Goal: Task Accomplishment & Management: Complete application form

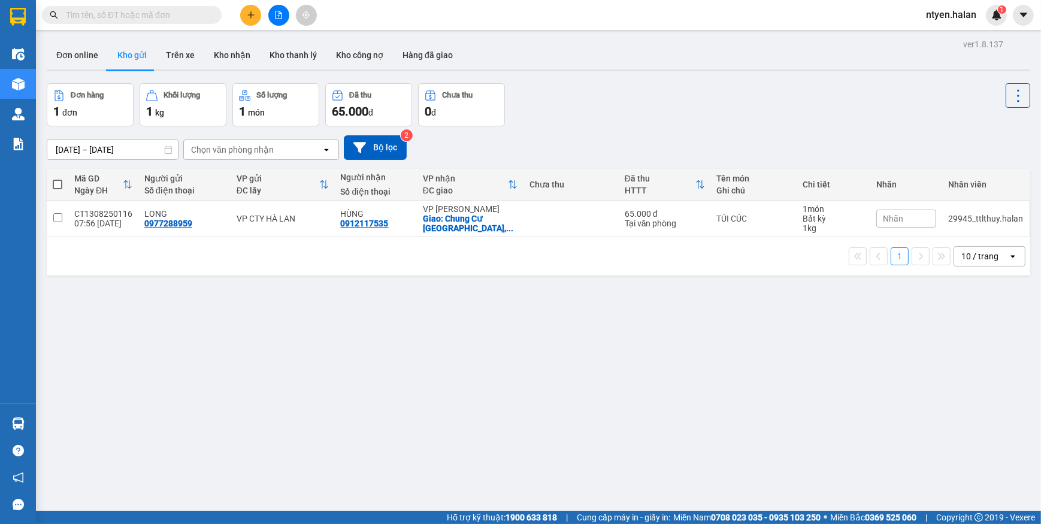
click at [107, 13] on input "text" at bounding box center [136, 14] width 141 height 13
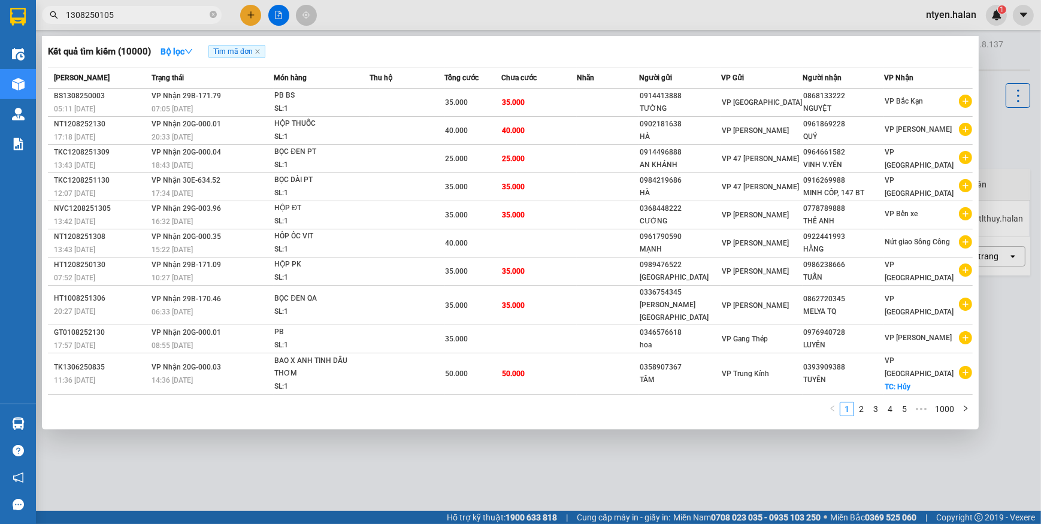
type input "1308250105"
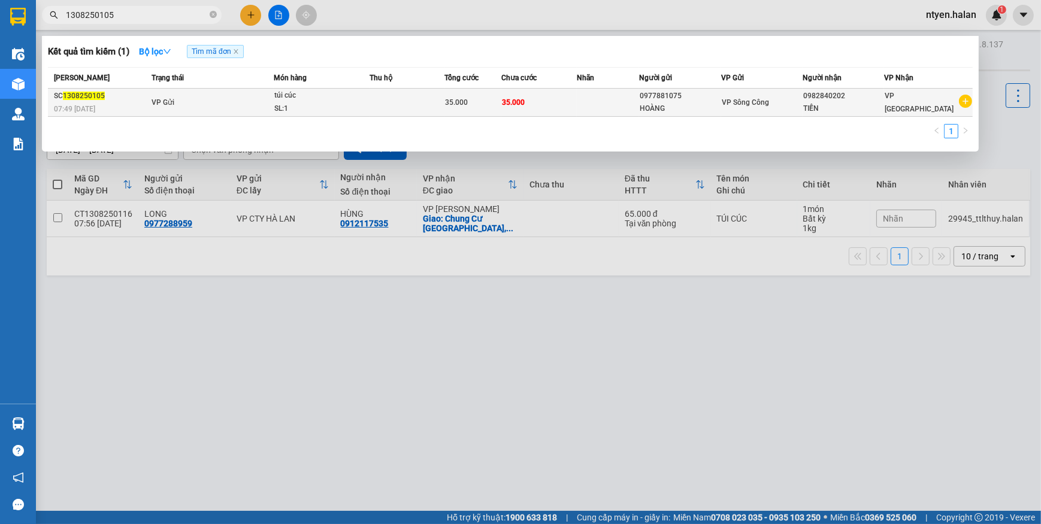
click at [465, 100] on span "35.000" at bounding box center [457, 102] width 23 height 8
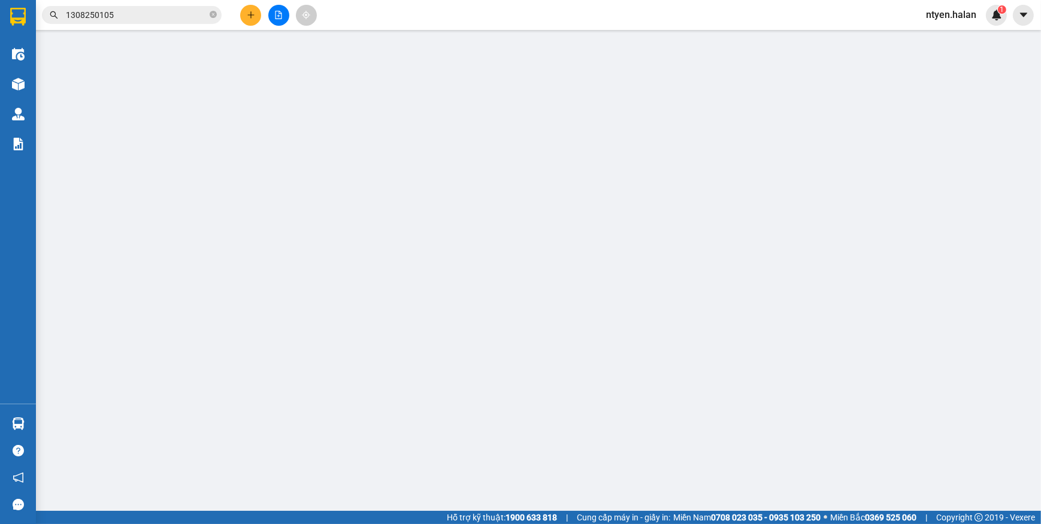
type input "0977881075"
type input "HOÀNG"
type input "0982840202"
type input "TIẾN"
type input "35.000"
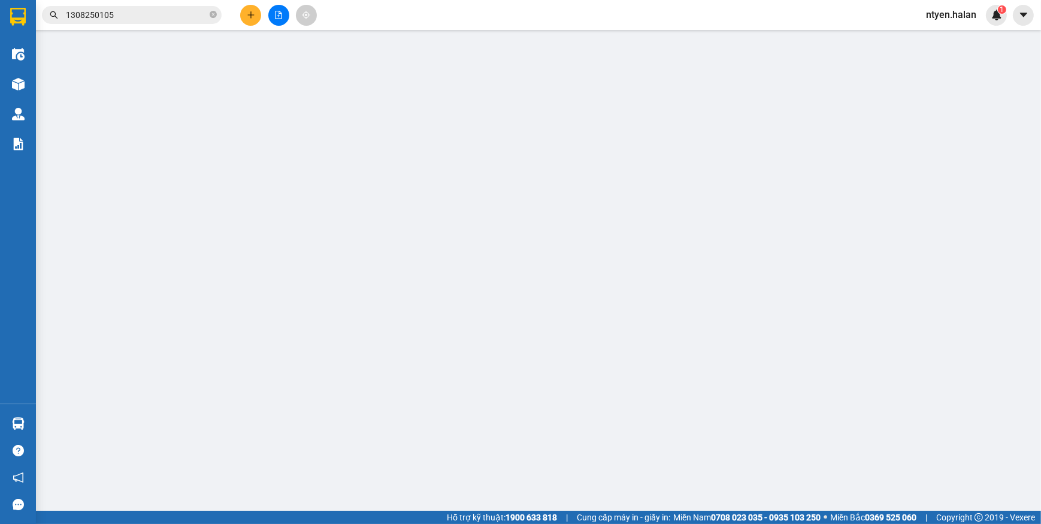
type input "35.000"
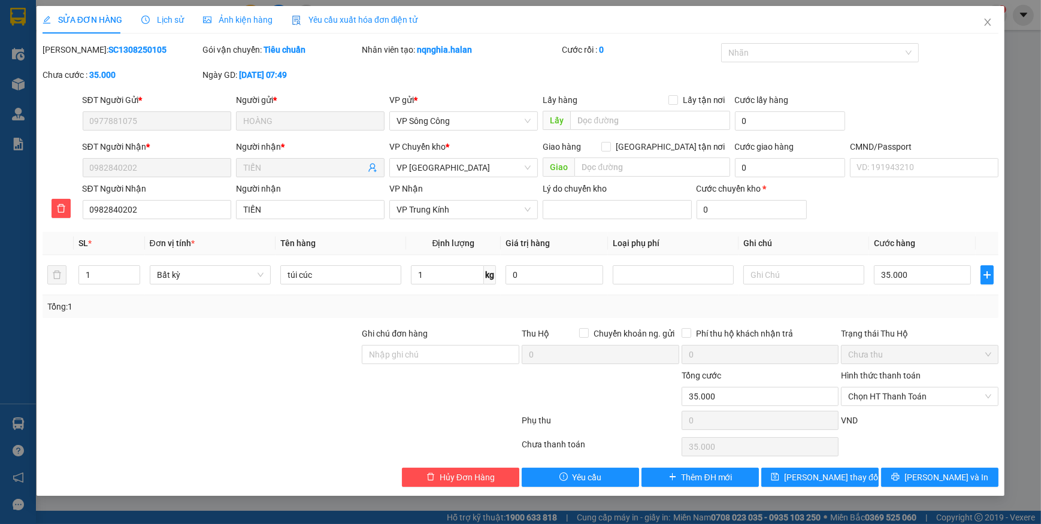
click at [329, 20] on span "Yêu cầu xuất hóa đơn điện tử" at bounding box center [355, 20] width 126 height 10
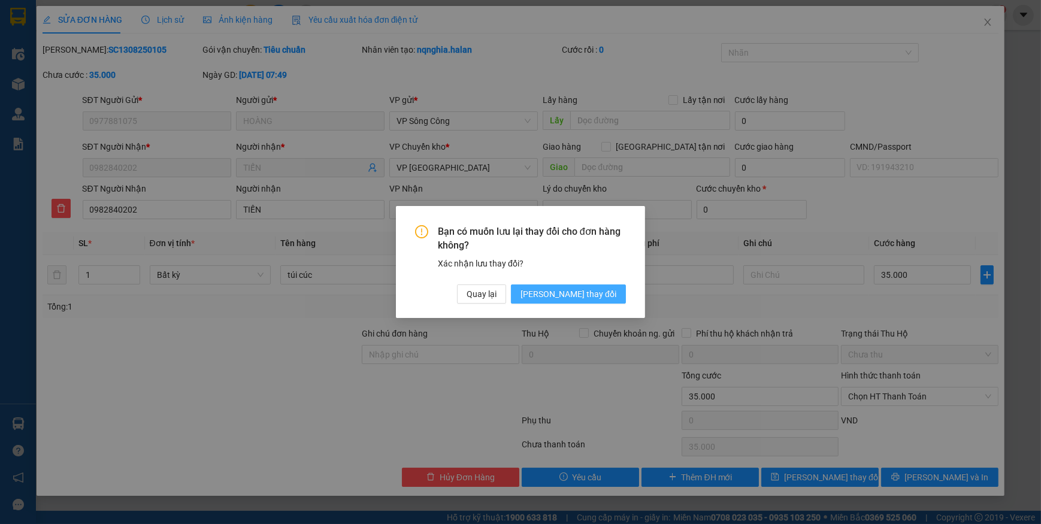
click at [586, 296] on span "[PERSON_NAME] thay đổi" at bounding box center [568, 293] width 96 height 13
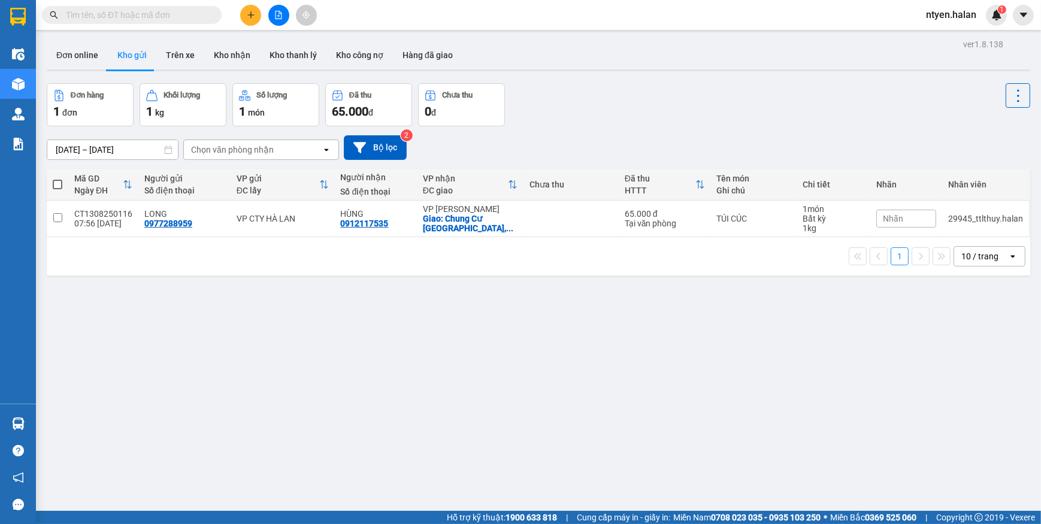
click at [129, 15] on input "text" at bounding box center [136, 14] width 141 height 13
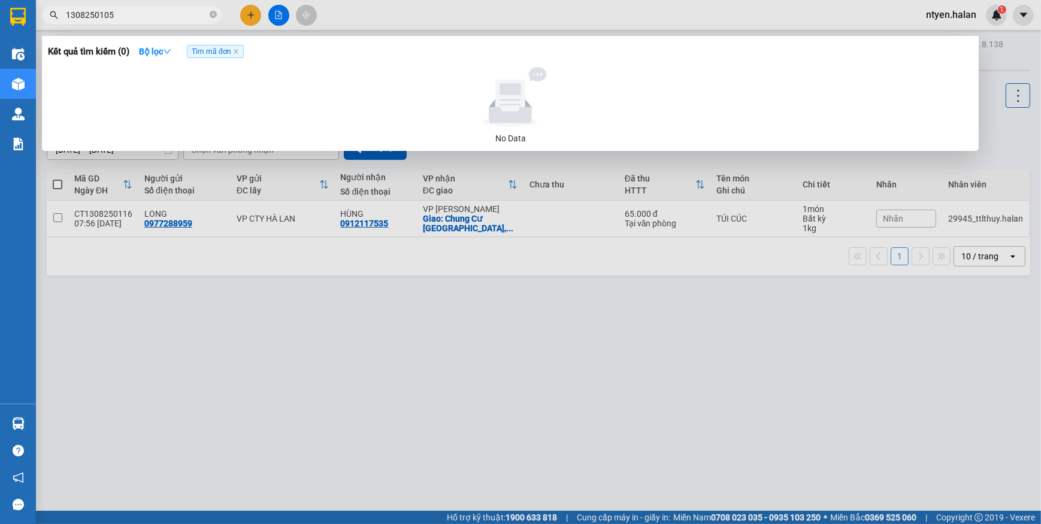
type input "1308250105"
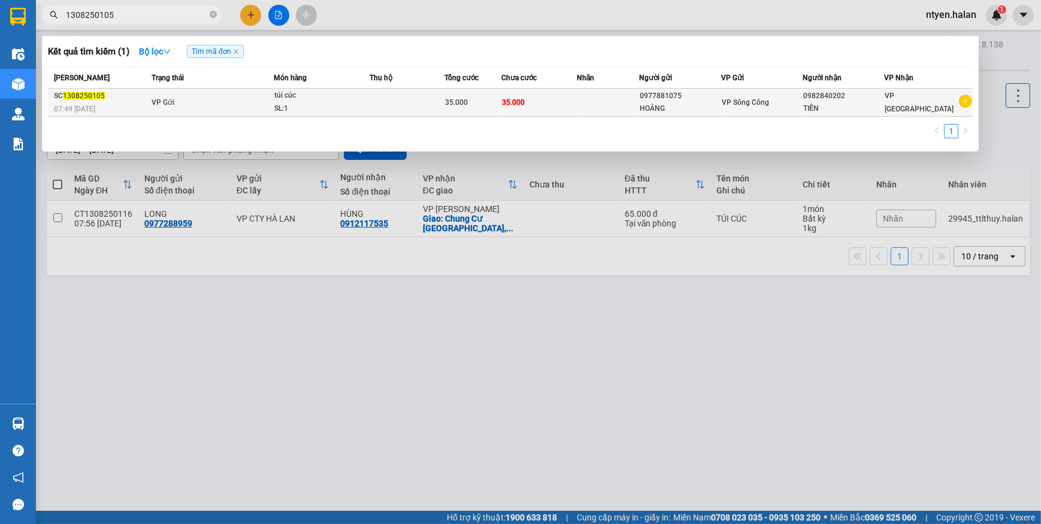
click at [159, 104] on span "VP Gửi" at bounding box center [162, 102] width 23 height 8
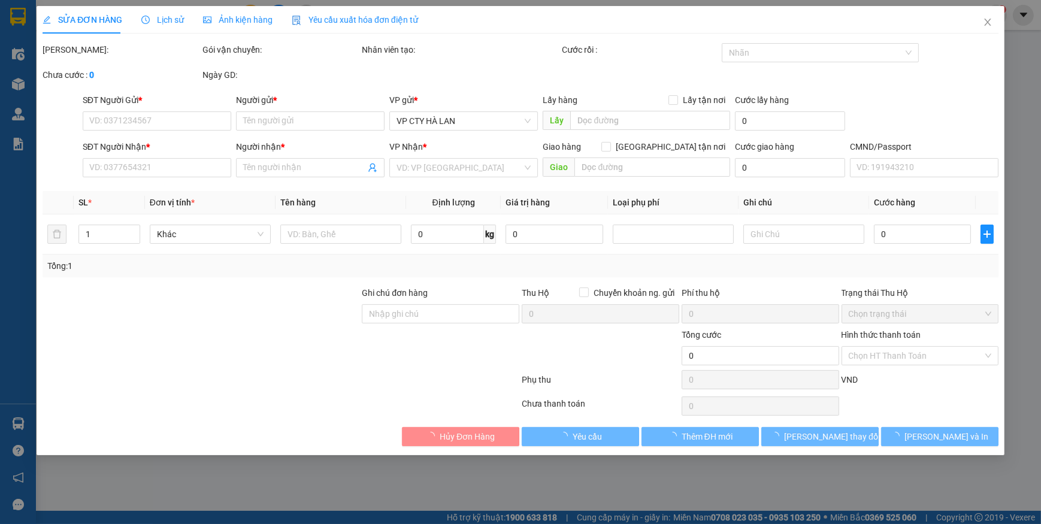
type input "0977881075"
type input "HOÀNG"
type input "0982840202"
type input "TIẾN"
type input "35.000"
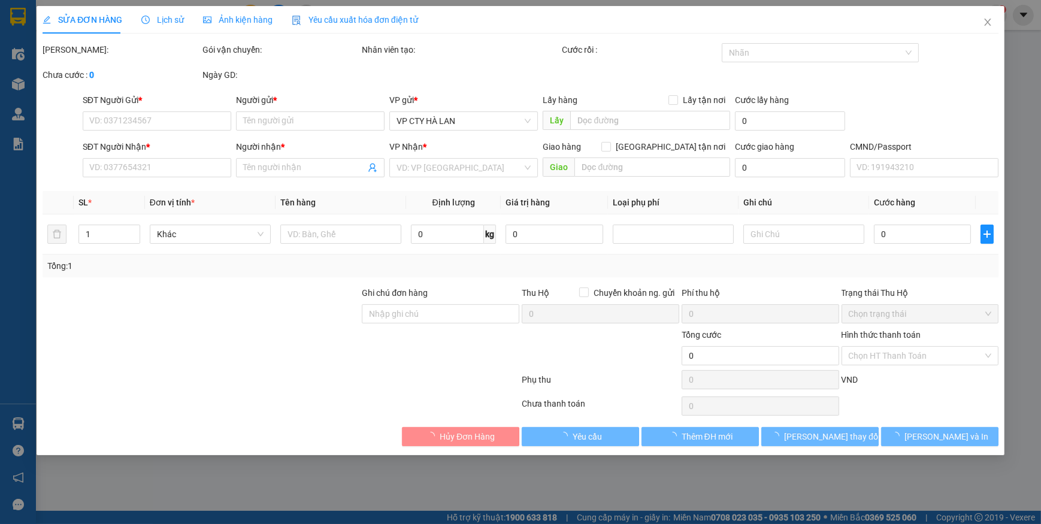
type input "35.000"
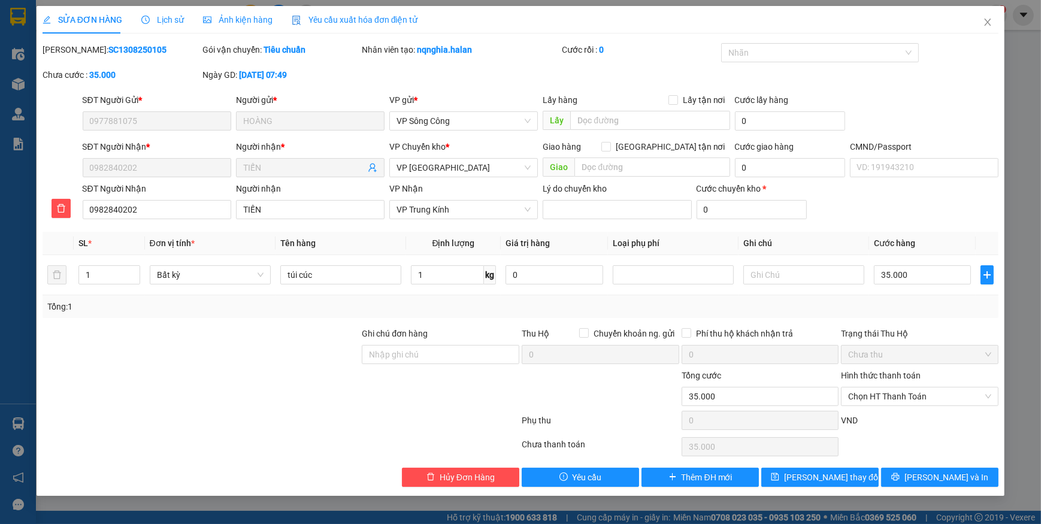
click at [321, 21] on span "Yêu cầu xuất hóa đơn điện tử" at bounding box center [355, 20] width 126 height 10
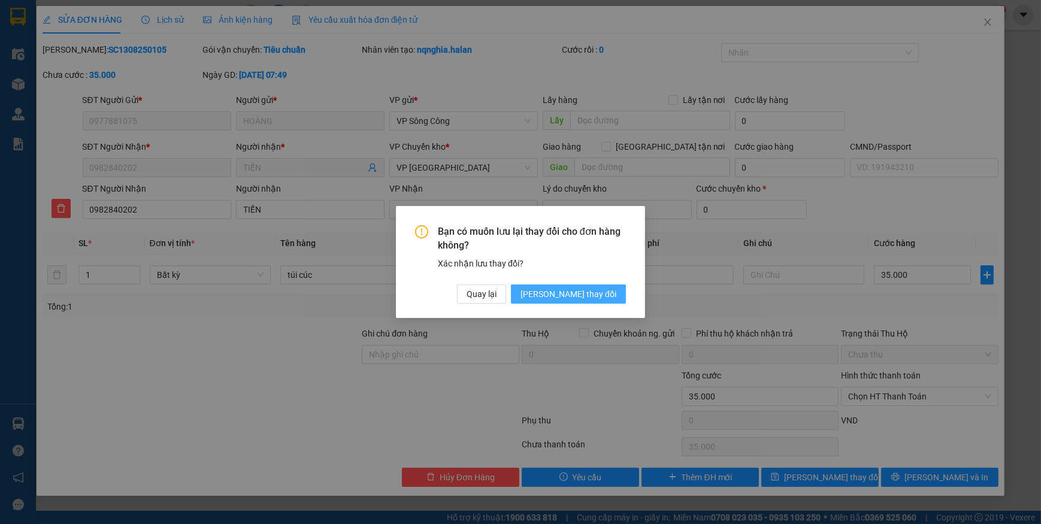
click at [581, 290] on span "[PERSON_NAME] thay đổi" at bounding box center [568, 293] width 96 height 13
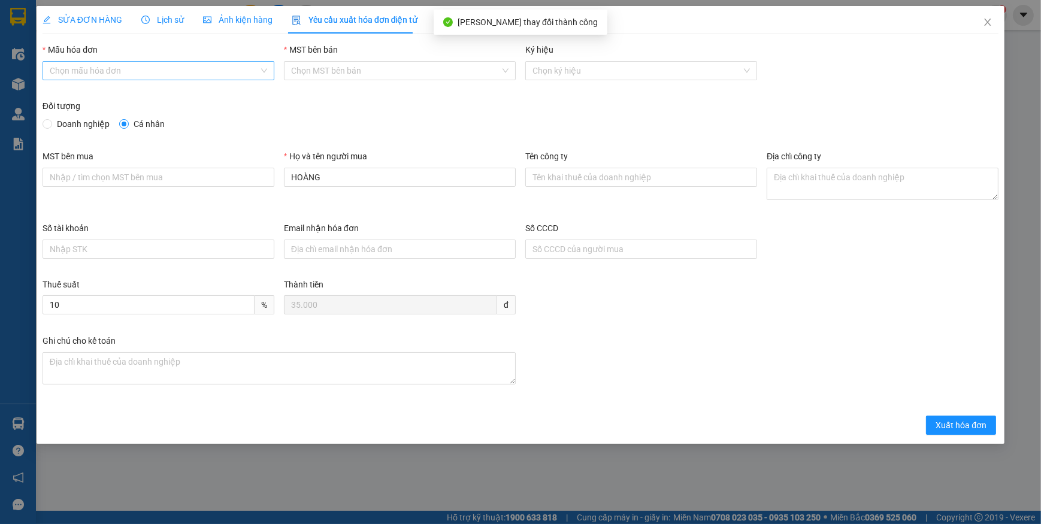
click at [96, 66] on input "Mẫu hóa đơn" at bounding box center [154, 71] width 209 height 18
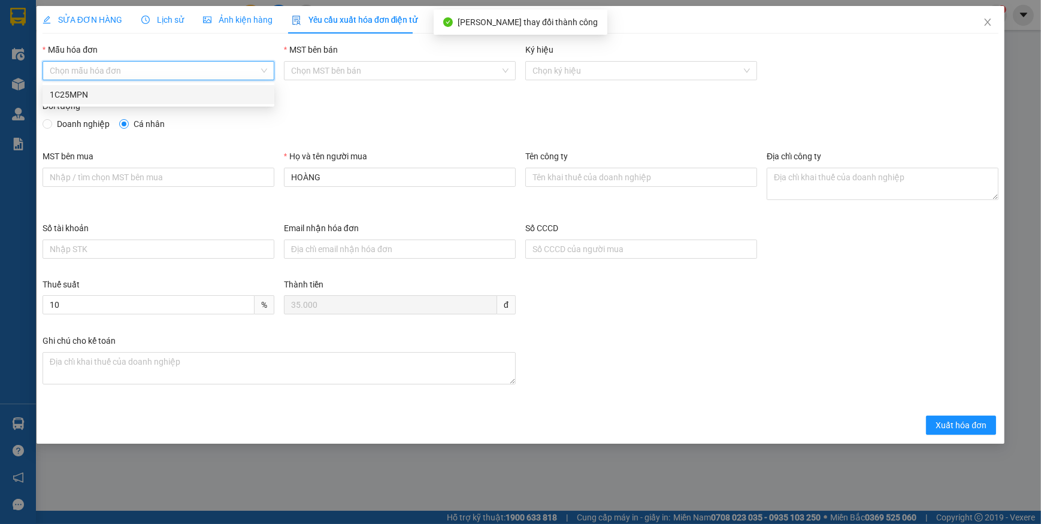
drag, startPoint x: 53, startPoint y: 91, endPoint x: 57, endPoint y: 103, distance: 12.7
click at [53, 90] on div "1C25MPN" at bounding box center [158, 94] width 217 height 13
type input "8"
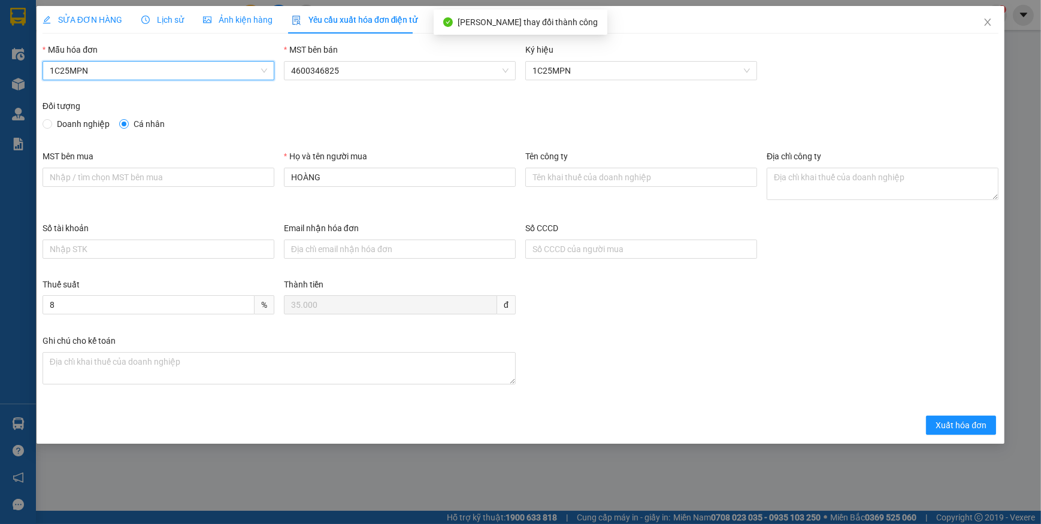
click at [55, 124] on span "Doanh nghiệp" at bounding box center [83, 123] width 62 height 13
click at [51, 124] on input "Doanh nghiệp" at bounding box center [47, 123] width 8 height 8
radio input "true"
radio input "false"
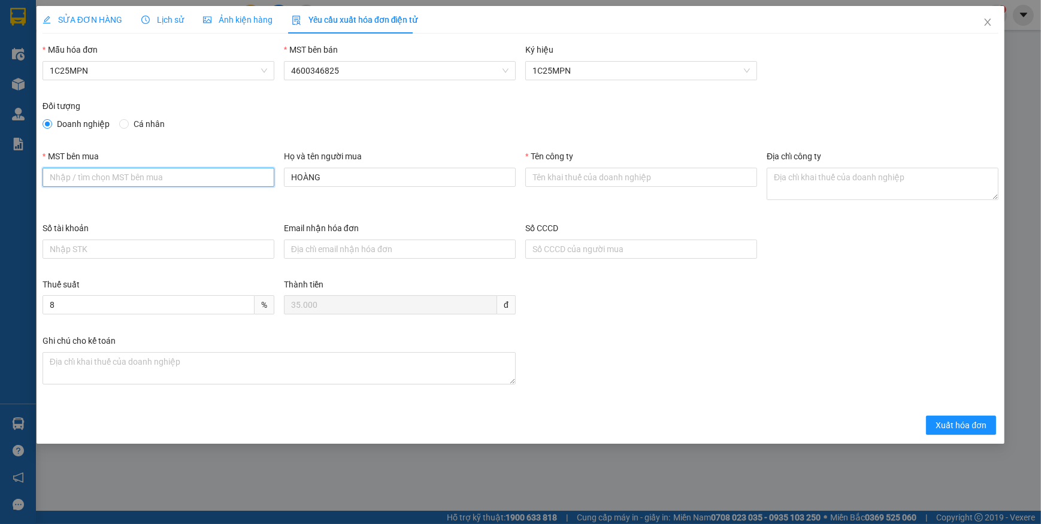
click at [126, 172] on input "MST bên mua" at bounding box center [159, 177] width 232 height 19
paste input "0101338571"
type input "0101338571"
click at [583, 179] on input "Tên công ty" at bounding box center [641, 177] width 232 height 19
paste input "CÔNG TY CỔ PHẦN VIMECO"
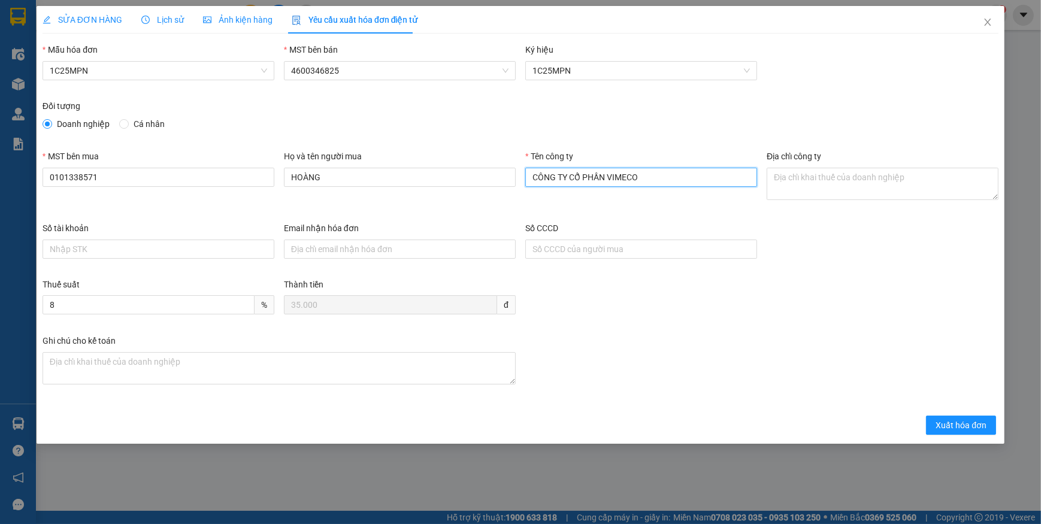
type input "CÔNG TY CỔ PHẦN VIMECO"
click at [793, 175] on textarea "Địa chỉ công ty" at bounding box center [882, 184] width 232 height 32
paste textarea "Lô E9, [GEOGRAPHIC_DATA][PERSON_NAME], [GEOGRAPHIC_DATA], [GEOGRAPHIC_DATA], [G…"
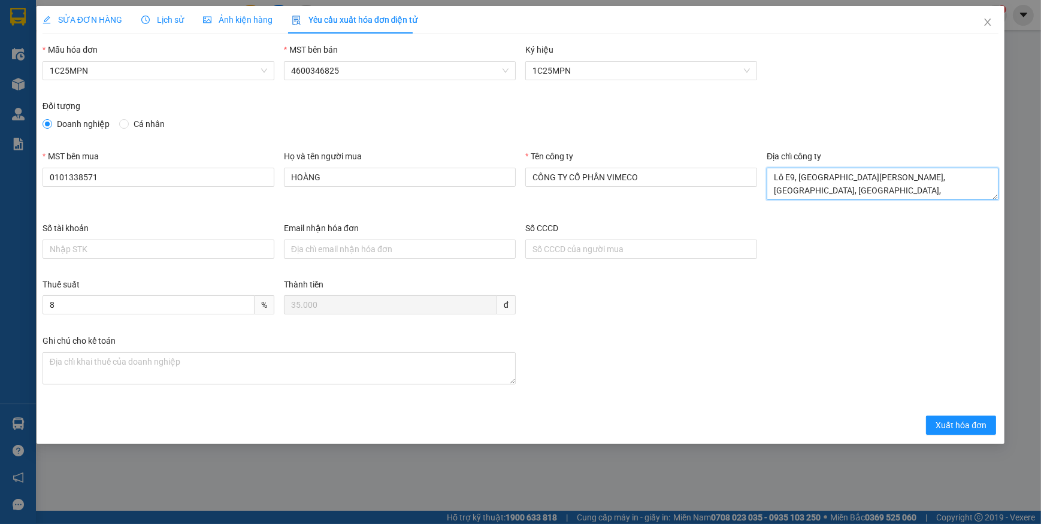
type textarea "Lô E9, [GEOGRAPHIC_DATA][PERSON_NAME], [GEOGRAPHIC_DATA], [GEOGRAPHIC_DATA], [G…"
click at [371, 204] on div "Họ và tên người mua HOÀNG" at bounding box center [399, 186] width 241 height 72
click at [940, 419] on span "Xuất hóa đơn" at bounding box center [960, 425] width 51 height 13
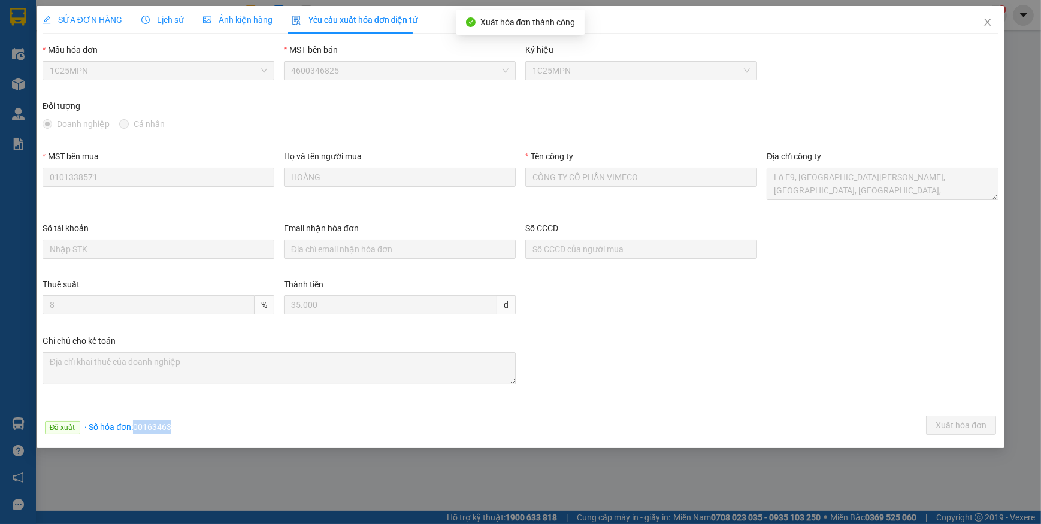
drag, startPoint x: 134, startPoint y: 426, endPoint x: 216, endPoint y: 426, distance: 81.4
click at [216, 426] on div "Đã xuất · Số hóa đơn: 00163463 Xuất hóa đơn" at bounding box center [520, 427] width 960 height 23
copy span "00163463"
click at [992, 22] on span "Close" at bounding box center [988, 23] width 34 height 34
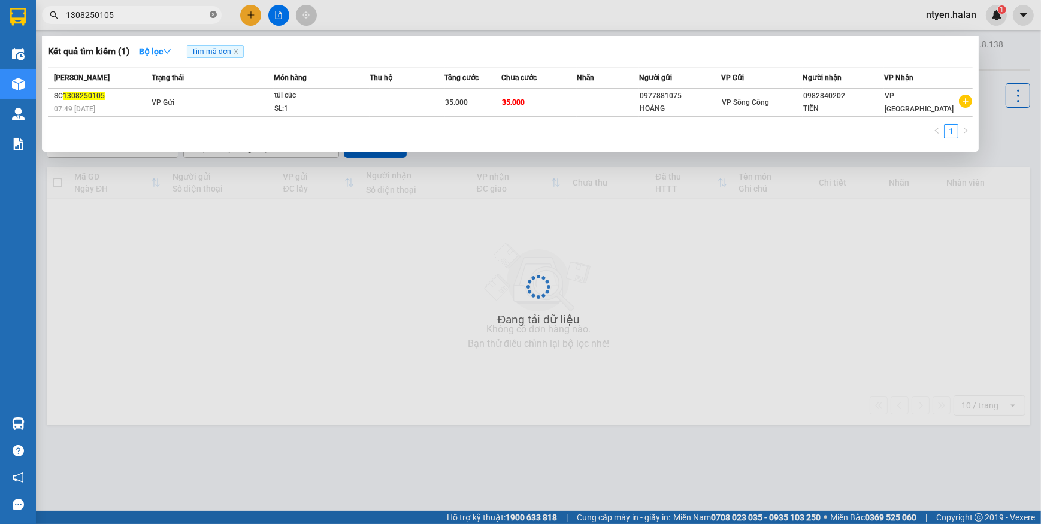
click at [214, 13] on icon "close-circle" at bounding box center [213, 14] width 7 height 7
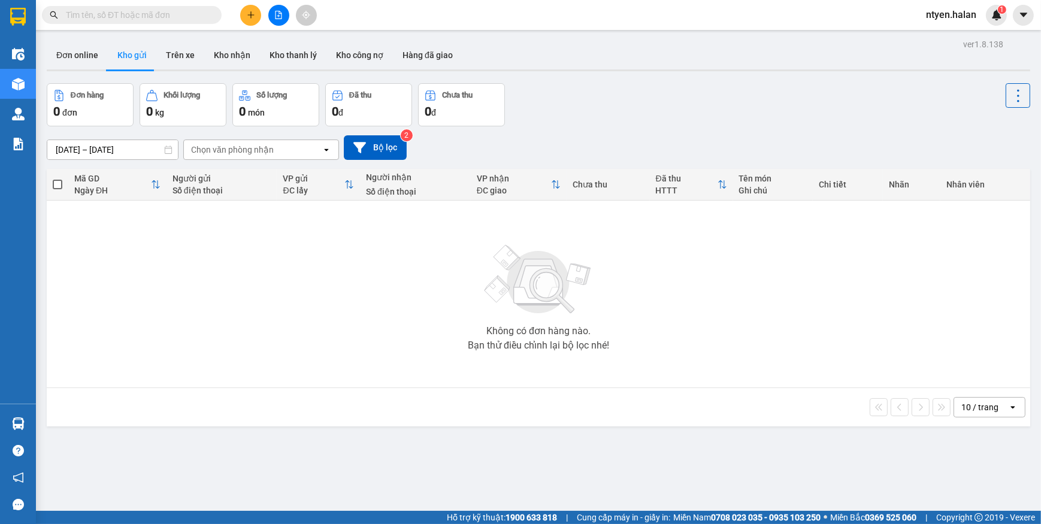
click at [169, 13] on input "text" at bounding box center [136, 14] width 141 height 13
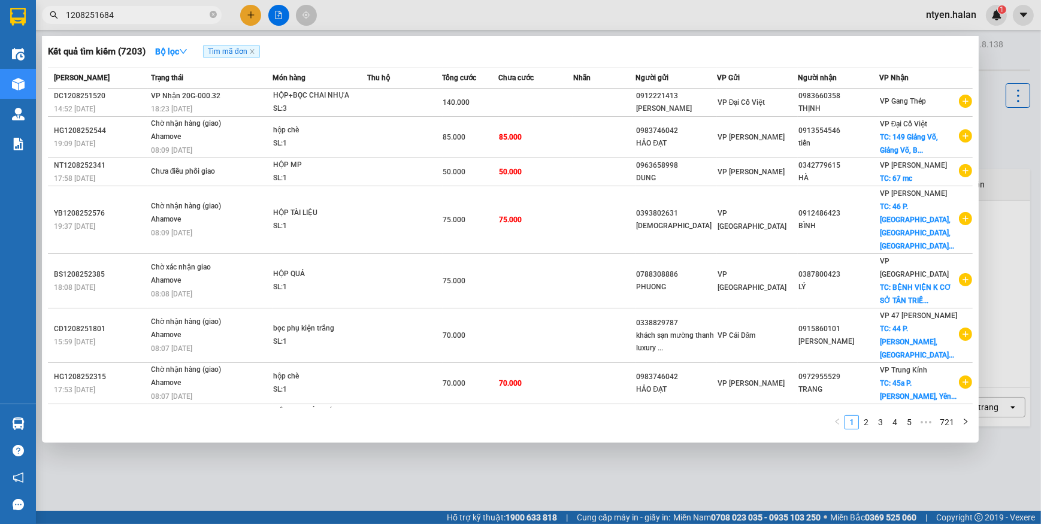
type input "1208251684"
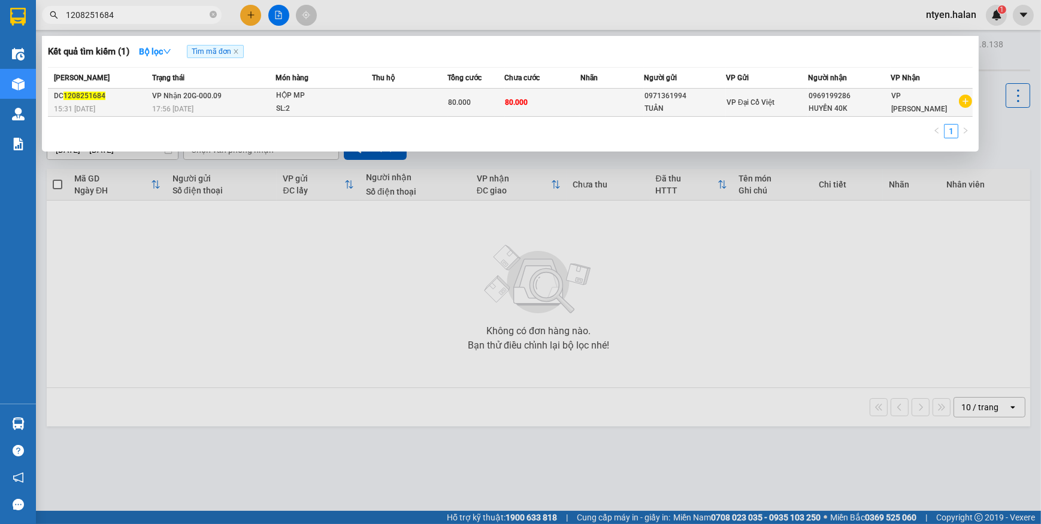
click at [189, 102] on div "17:56 [DATE]" at bounding box center [213, 108] width 123 height 13
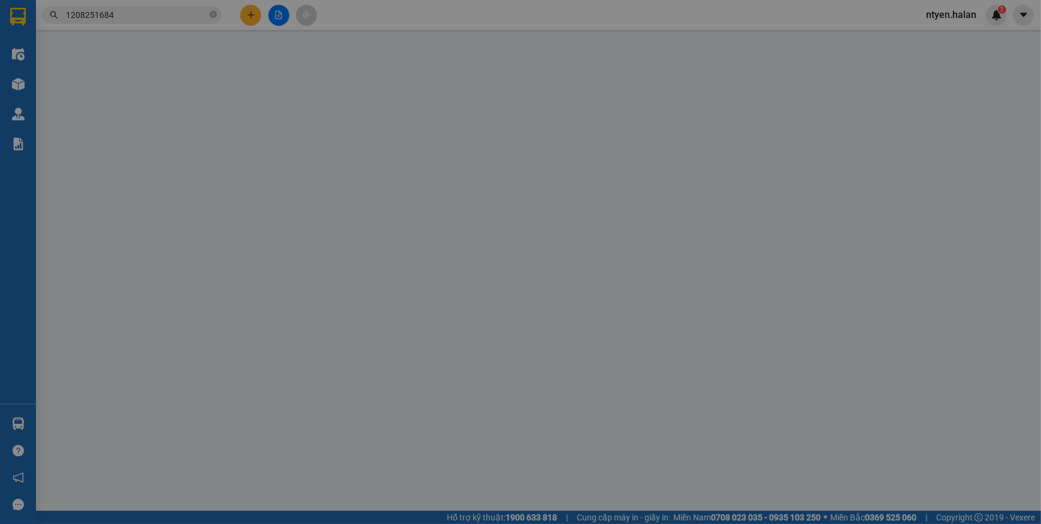
type input "0971361994"
type input "TUÂN"
type input "0969199286"
type input "HUYỀN 40K"
type input "80.000"
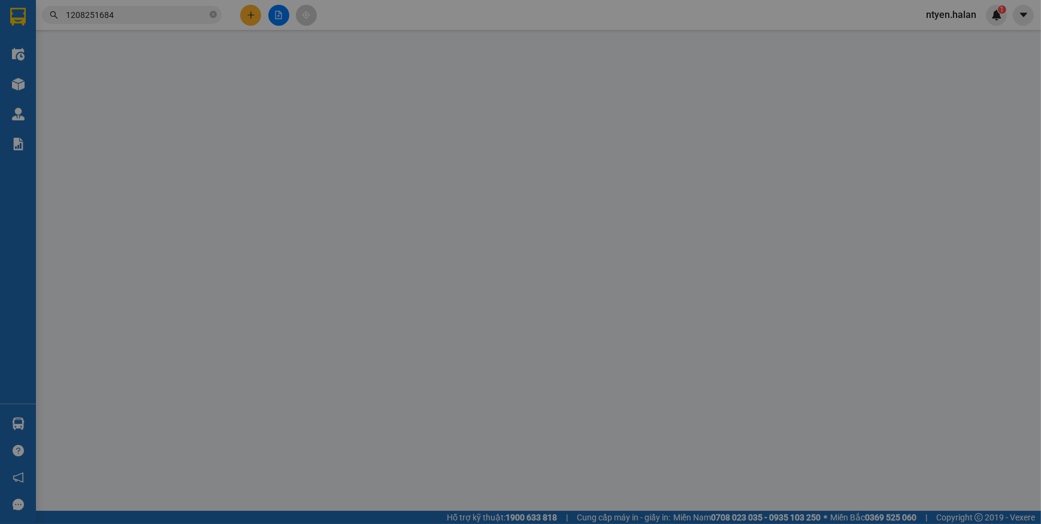
type input "80.000"
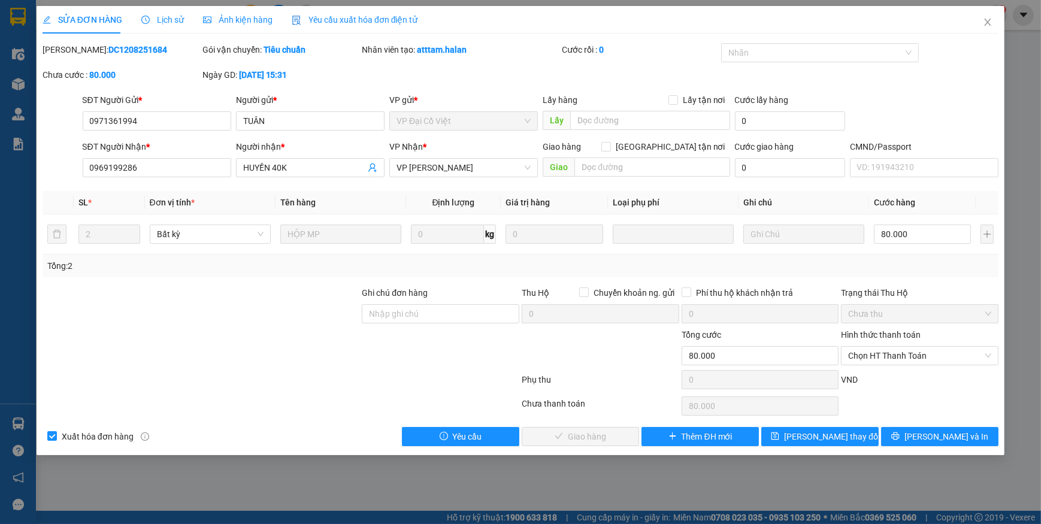
click at [351, 19] on span "Yêu cầu xuất hóa đơn điện tử" at bounding box center [355, 20] width 126 height 10
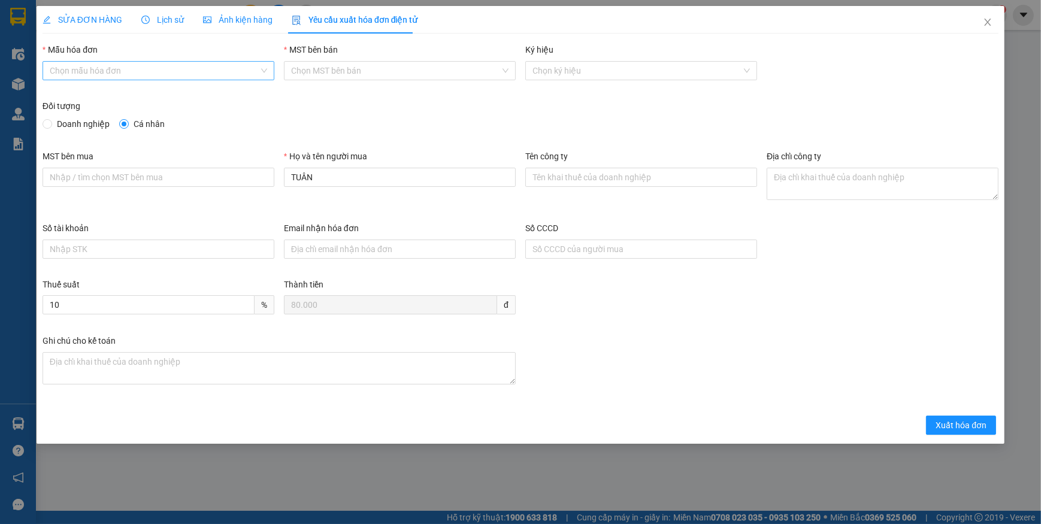
click at [100, 70] on input "Mẫu hóa đơn" at bounding box center [154, 71] width 209 height 18
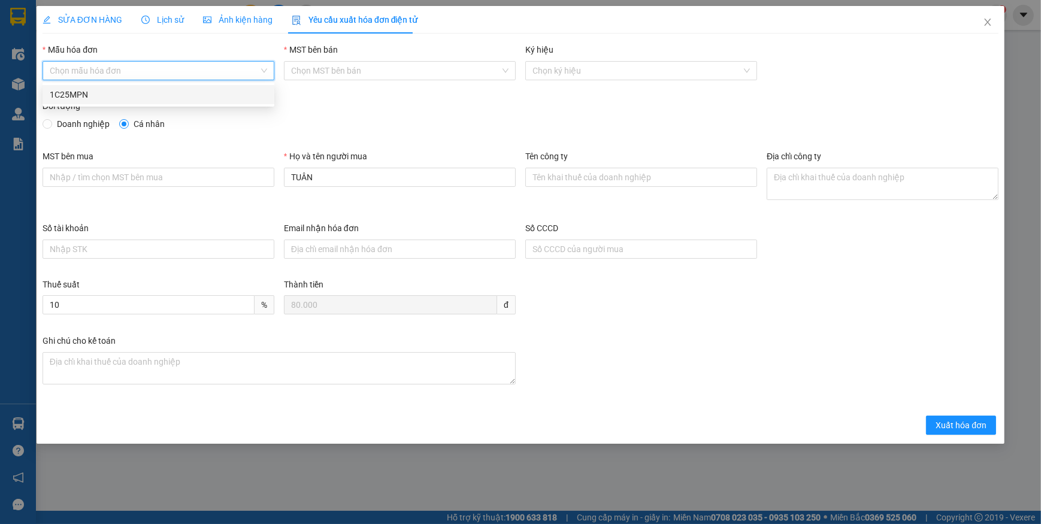
click at [83, 90] on div "1C25MPN" at bounding box center [158, 94] width 217 height 13
type input "8"
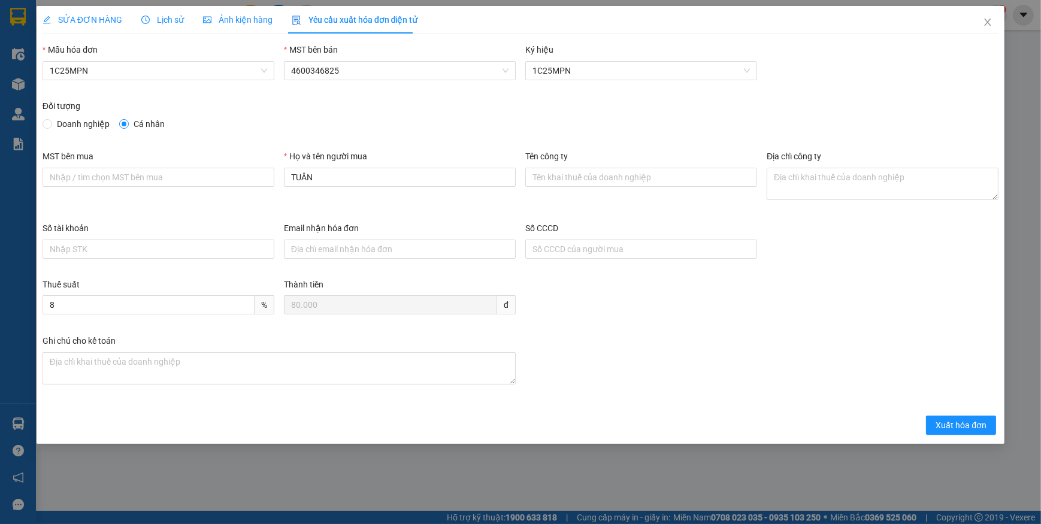
click at [53, 125] on span "Doanh nghiệp" at bounding box center [83, 123] width 62 height 13
click at [51, 125] on input "Doanh nghiệp" at bounding box center [47, 123] width 8 height 8
radio input "true"
radio input "false"
click at [195, 185] on input "MST bên mua" at bounding box center [159, 177] width 232 height 19
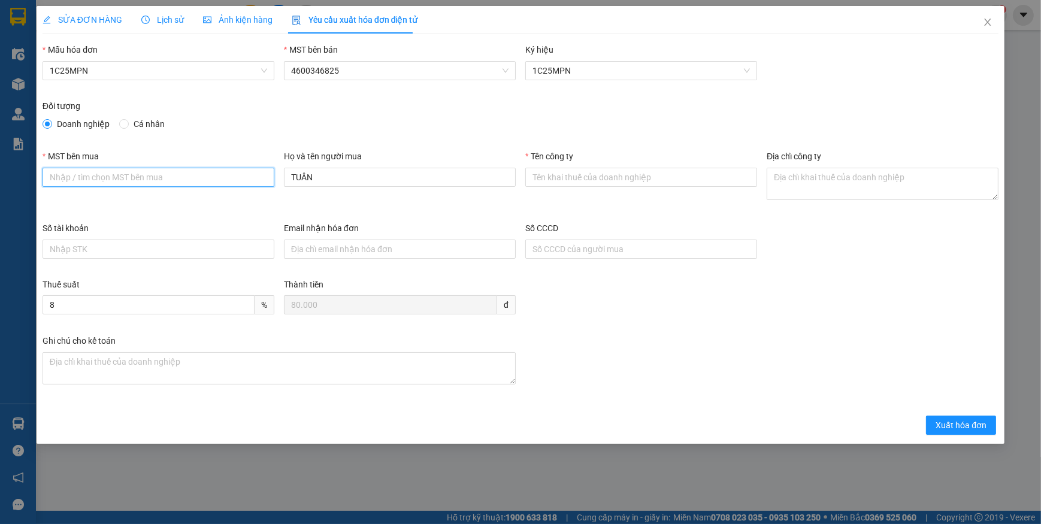
paste input "4601636598"
type input "4601636598"
click at [620, 173] on input "Tên công ty" at bounding box center [641, 177] width 232 height 19
paste input "CÔNG TY TNHH THƯƠNG MẠI THCOS"
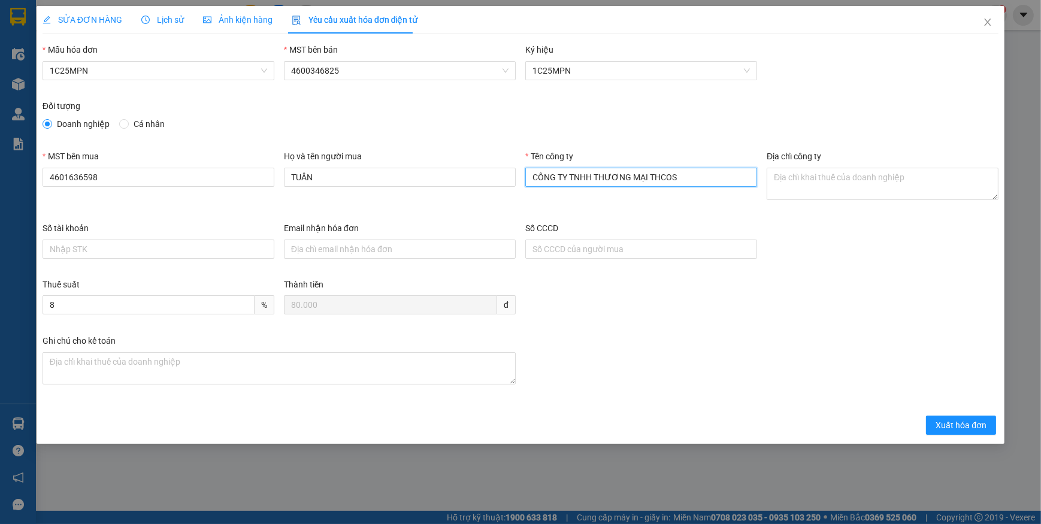
type input "CÔNG TY TNHH THƯƠNG MẠI THCOS"
click at [823, 188] on textarea "Địa chỉ công ty" at bounding box center [882, 184] width 232 height 32
paste textarea "Số 17, ngõ 616, [GEOGRAPHIC_DATA][PERSON_NAME], [GEOGRAPHIC_DATA][PERSON_NAME],…"
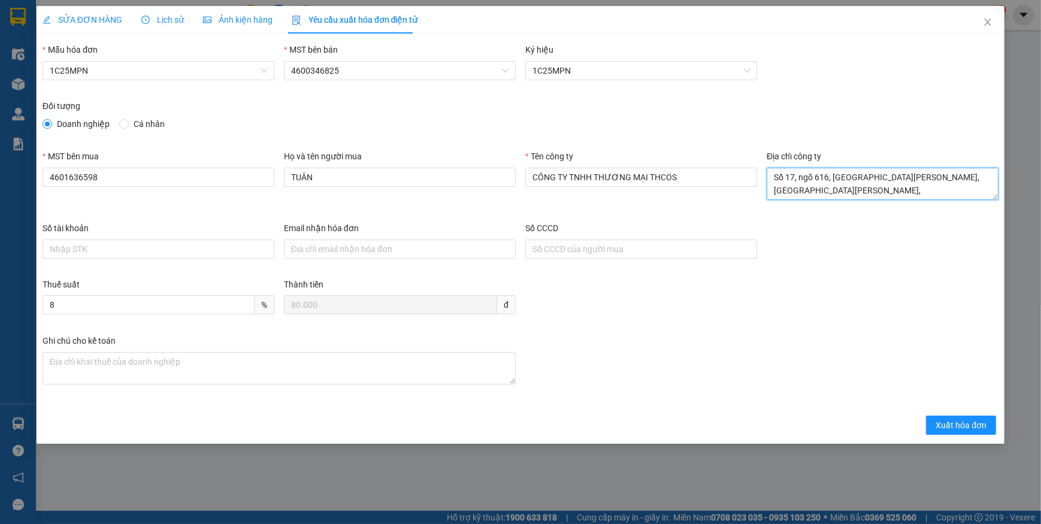
type textarea "Số 17, ngõ 616, [GEOGRAPHIC_DATA][PERSON_NAME], [GEOGRAPHIC_DATA][PERSON_NAME],…"
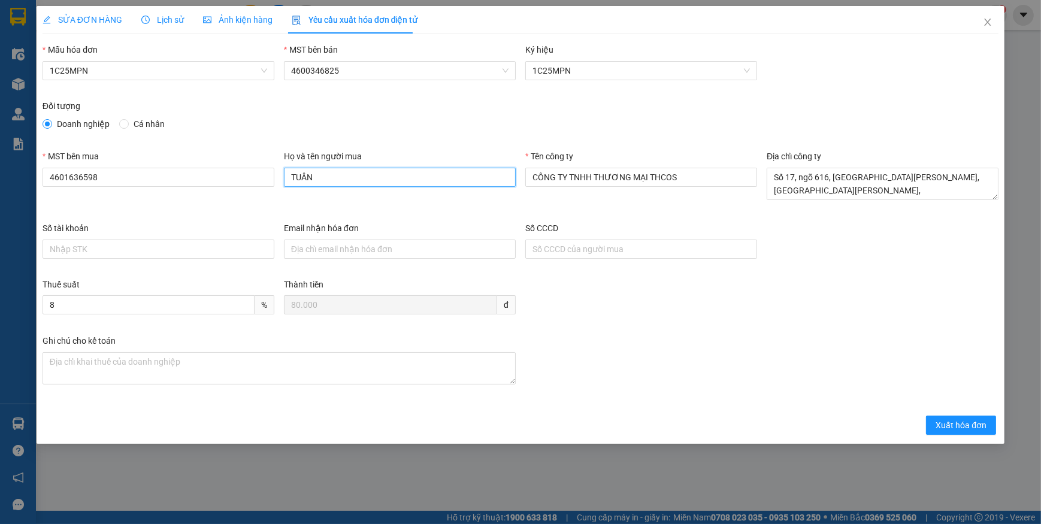
drag, startPoint x: 321, startPoint y: 180, endPoint x: 275, endPoint y: 178, distance: 45.5
click at [275, 178] on div "MST bên mua 4601636598 Họ và tên người mua TUÂN Tên công ty CÔNG TY TNHH THƯƠNG…" at bounding box center [520, 186] width 965 height 72
type input "huyền"
click at [938, 420] on span "Xuất hóa đơn" at bounding box center [960, 425] width 51 height 13
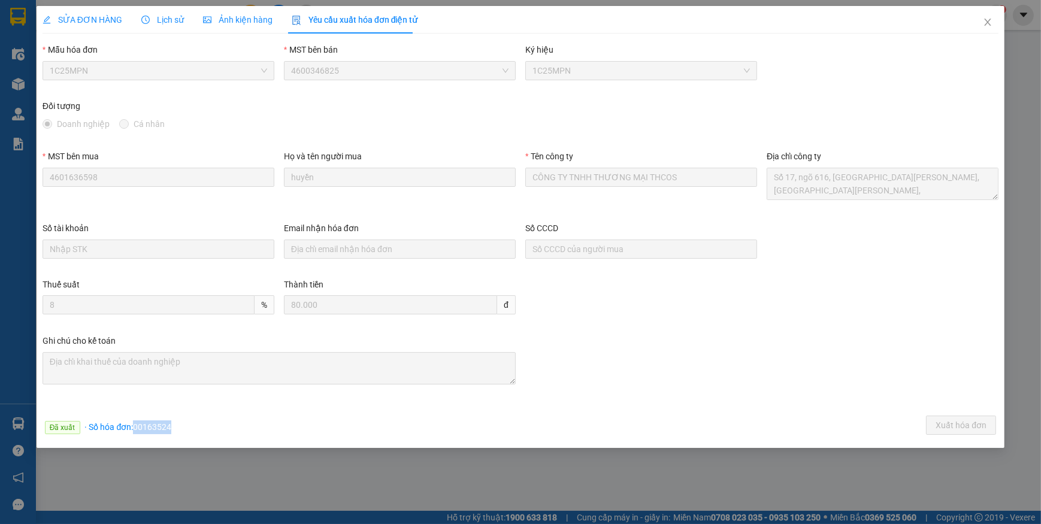
drag, startPoint x: 132, startPoint y: 424, endPoint x: 174, endPoint y: 425, distance: 41.9
click at [174, 425] on div "Đã xuất · Số hóa đơn: 00163524 Xuất hóa đơn" at bounding box center [520, 427] width 960 height 23
copy span "00163524"
click at [991, 23] on icon "close" at bounding box center [988, 22] width 10 height 10
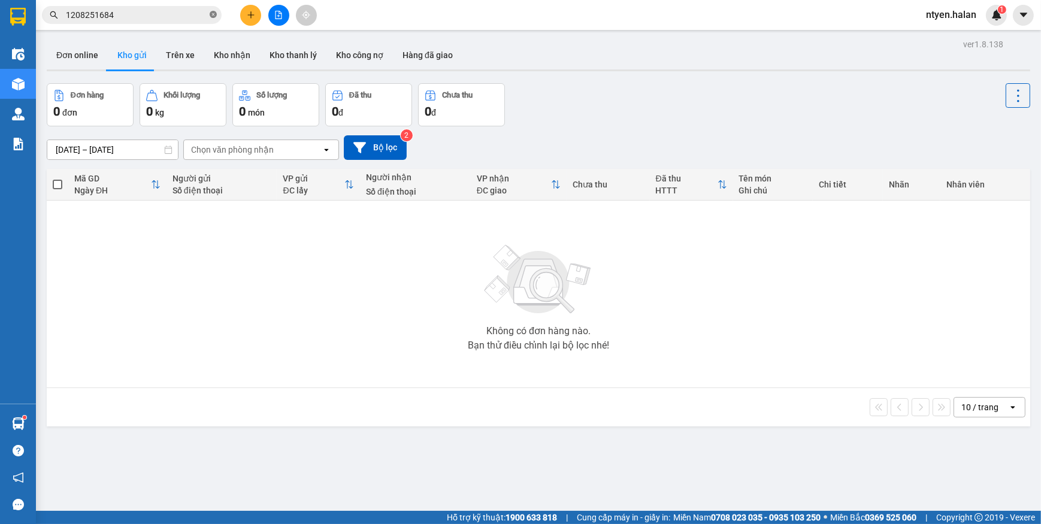
click at [214, 11] on icon "close-circle" at bounding box center [213, 14] width 7 height 7
click at [193, 13] on input "text" at bounding box center [136, 14] width 141 height 13
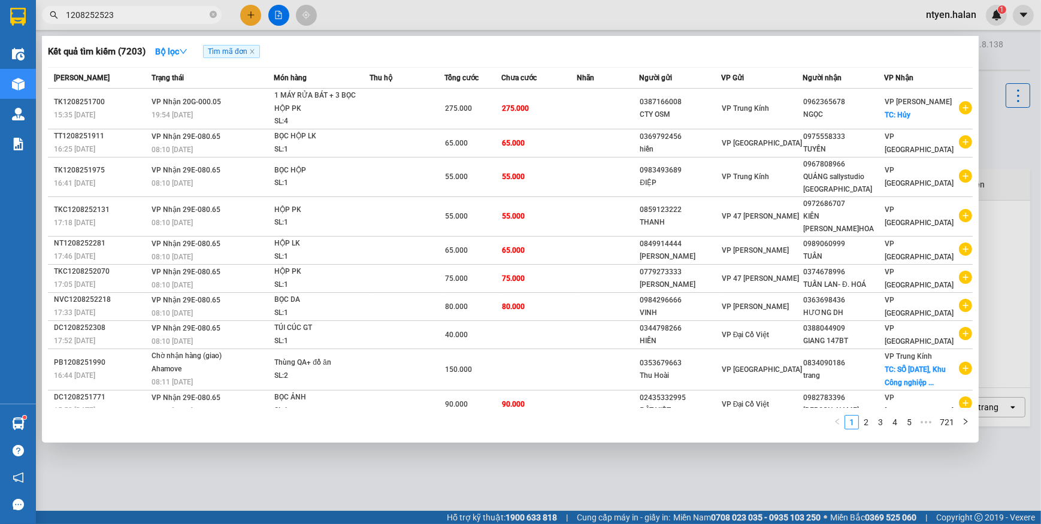
type input "1208252523"
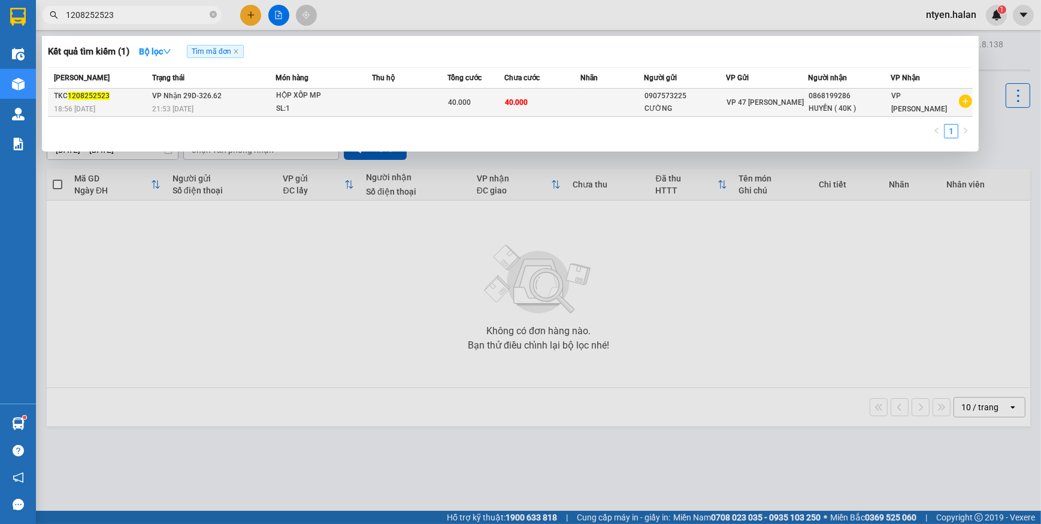
click at [205, 104] on div "21:53 [DATE]" at bounding box center [213, 108] width 123 height 13
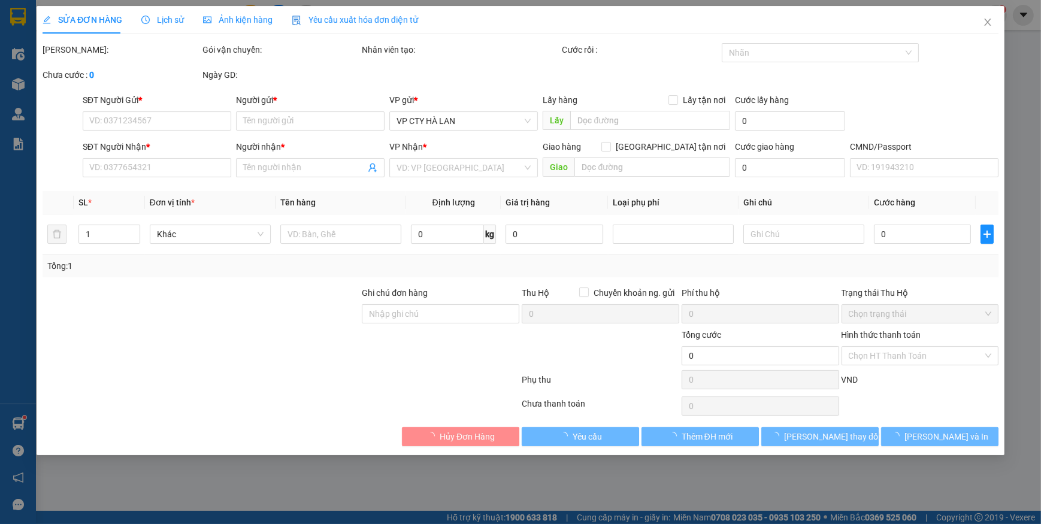
type input "0907573225"
type input "CƯỜNG"
type input "0868199286"
type input "HUYỀN ( 40K )"
type input "40.000"
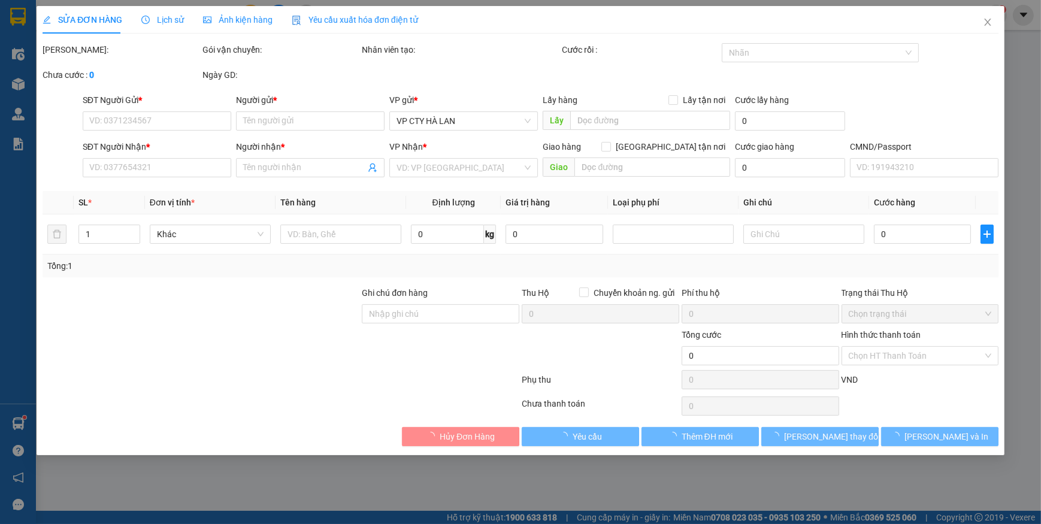
type input "40.000"
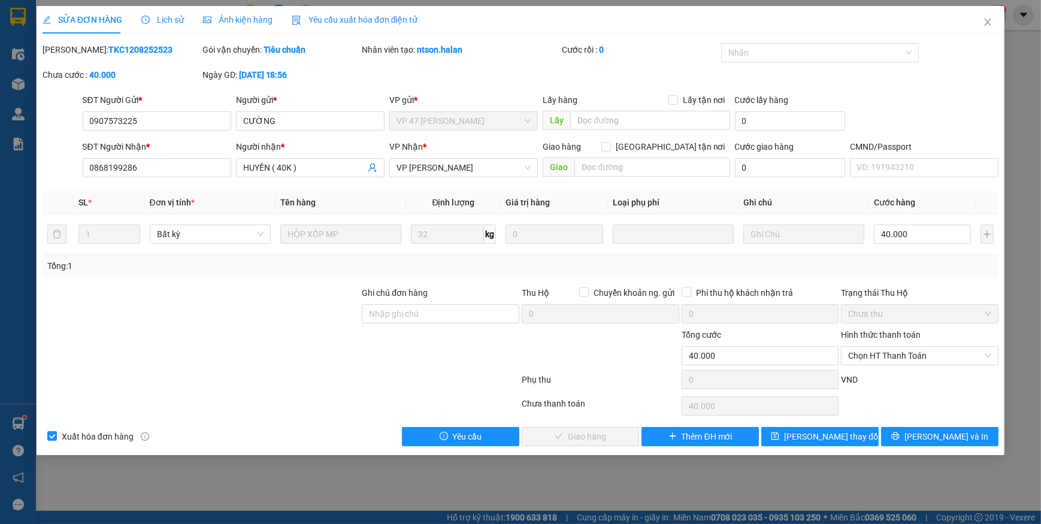
click at [343, 22] on span "Yêu cầu xuất hóa đơn điện tử" at bounding box center [355, 20] width 126 height 10
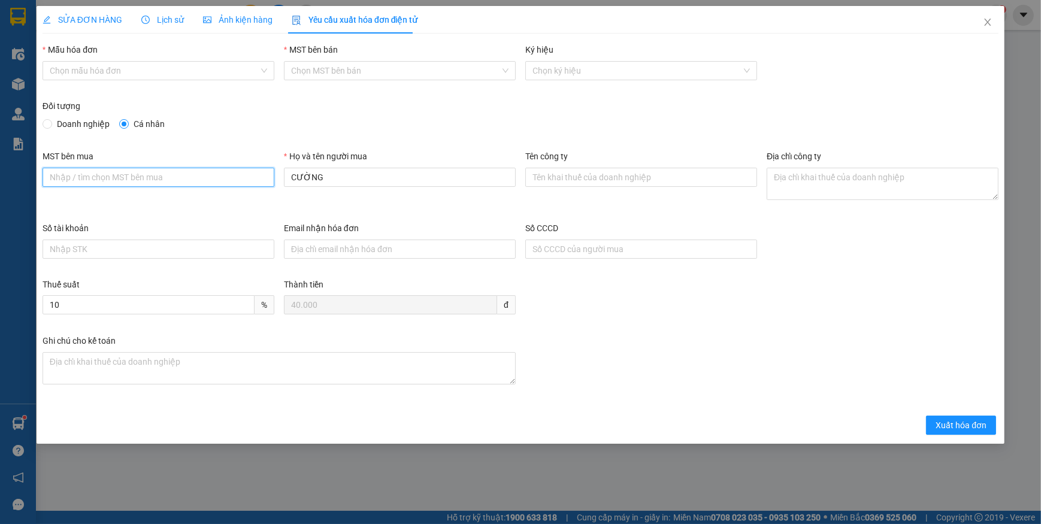
click at [114, 175] on input "MST bên mua" at bounding box center [159, 177] width 232 height 19
paste input "4601636598"
type input "4601636598"
click at [558, 177] on input "Tên công ty" at bounding box center [641, 177] width 232 height 19
paste input "CÔNG TY TNHH THƯƠNG MẠI THCOS"
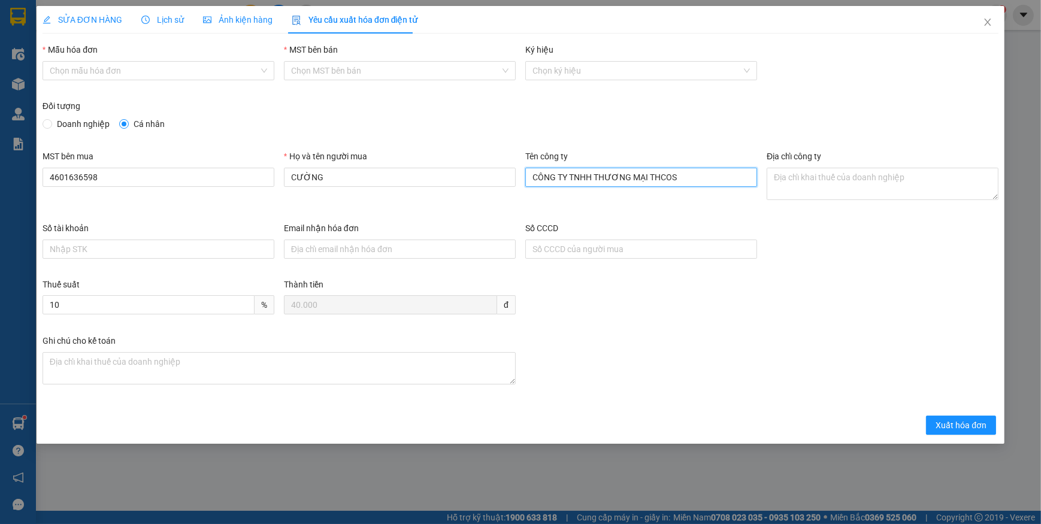
type input "CÔNG TY TNHH THƯƠNG MẠI THCOS"
click at [801, 184] on textarea "Địa chỉ công ty" at bounding box center [882, 184] width 232 height 32
paste textarea "Số 17, ngõ 616, [GEOGRAPHIC_DATA][PERSON_NAME], [GEOGRAPHIC_DATA][PERSON_NAME],…"
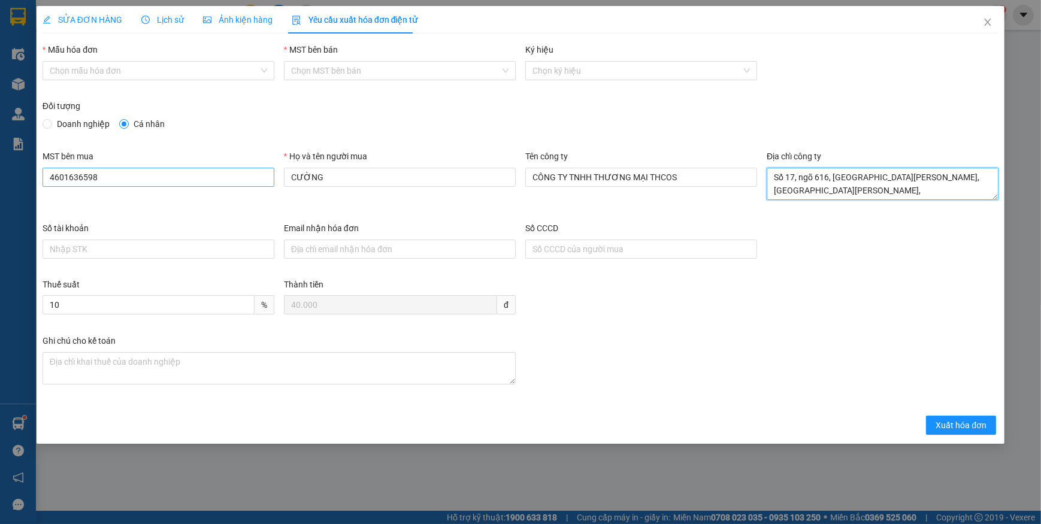
type textarea "Số 17, ngõ 616, [GEOGRAPHIC_DATA][PERSON_NAME], [GEOGRAPHIC_DATA][PERSON_NAME],…"
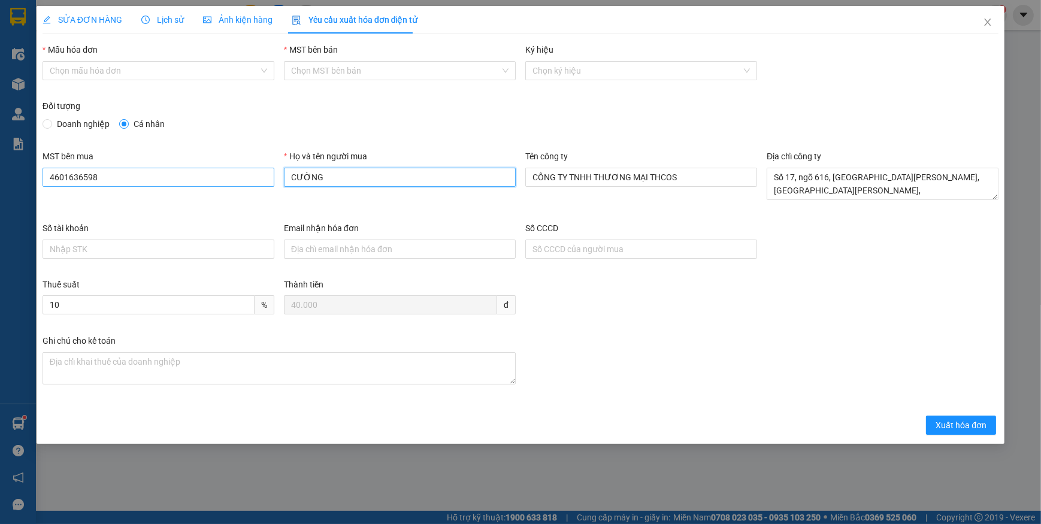
drag, startPoint x: 259, startPoint y: 174, endPoint x: 178, endPoint y: 172, distance: 81.4
click at [180, 173] on div "MST bên mua 4601636598 Họ và tên người mua CƯỜNG Tên công ty CÔNG TY TNHH THƯƠN…" at bounding box center [520, 186] width 965 height 72
type input "huyền"
click at [84, 65] on input "Mẫu hóa đơn" at bounding box center [154, 71] width 209 height 18
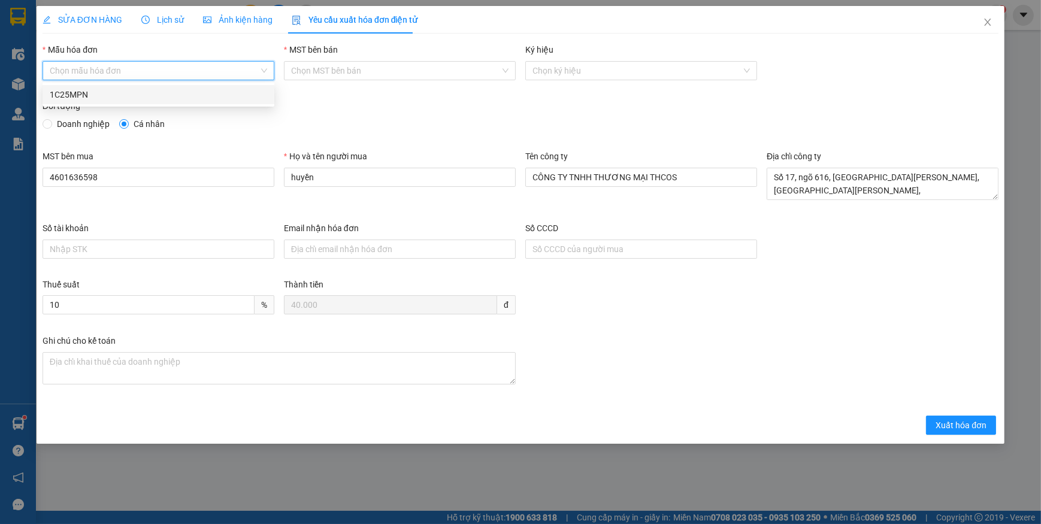
click at [62, 93] on div "1C25MPN" at bounding box center [158, 94] width 217 height 13
type input "8"
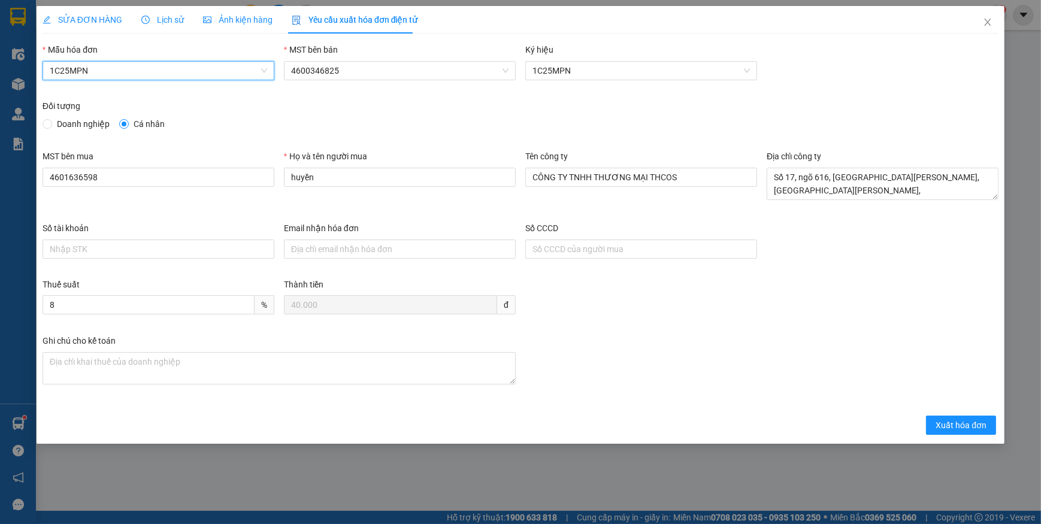
drag, startPoint x: 51, startPoint y: 123, endPoint x: 109, endPoint y: 146, distance: 61.8
click at [51, 126] on span at bounding box center [48, 124] width 10 height 10
click at [51, 126] on input "Doanh nghiệp" at bounding box center [47, 123] width 8 height 8
radio input "true"
radio input "false"
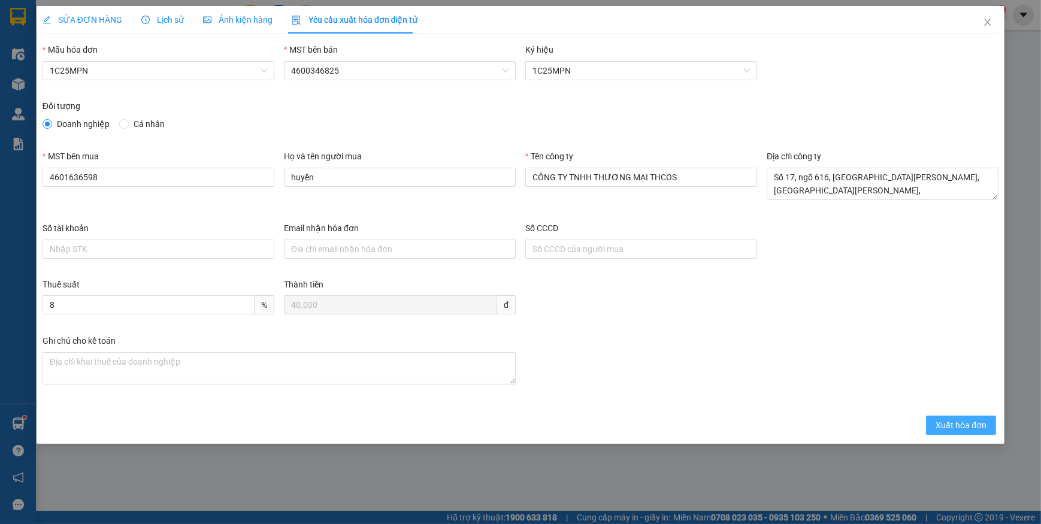
click at [964, 427] on span "Xuất hóa đơn" at bounding box center [960, 425] width 51 height 13
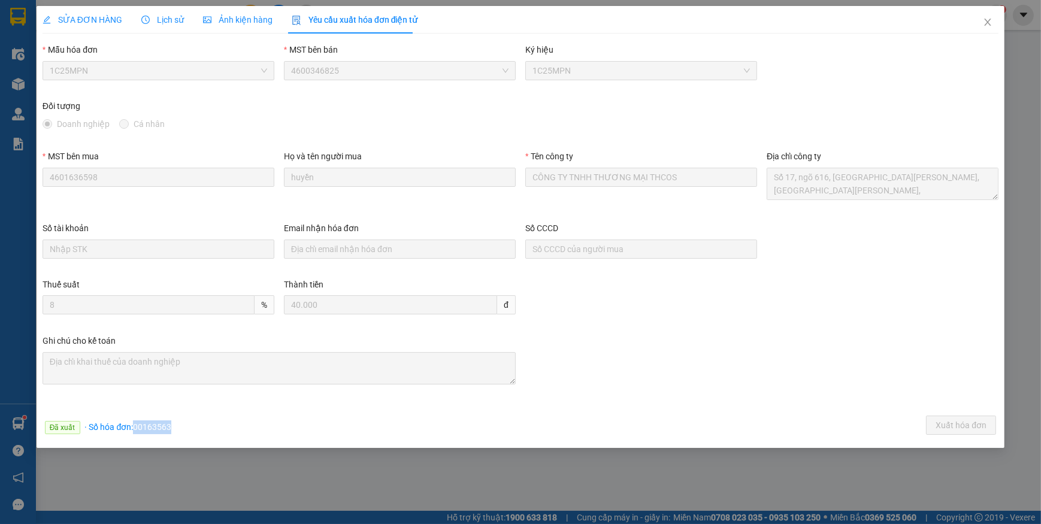
drag, startPoint x: 133, startPoint y: 428, endPoint x: 175, endPoint y: 428, distance: 42.5
click at [175, 428] on div "Đã xuất · Số hóa đơn: 00163563 Xuất hóa đơn" at bounding box center [520, 427] width 960 height 23
copy span "00163563"
drag, startPoint x: 986, startPoint y: 21, endPoint x: 430, endPoint y: 35, distance: 556.5
click at [986, 22] on icon "close" at bounding box center [987, 22] width 7 height 7
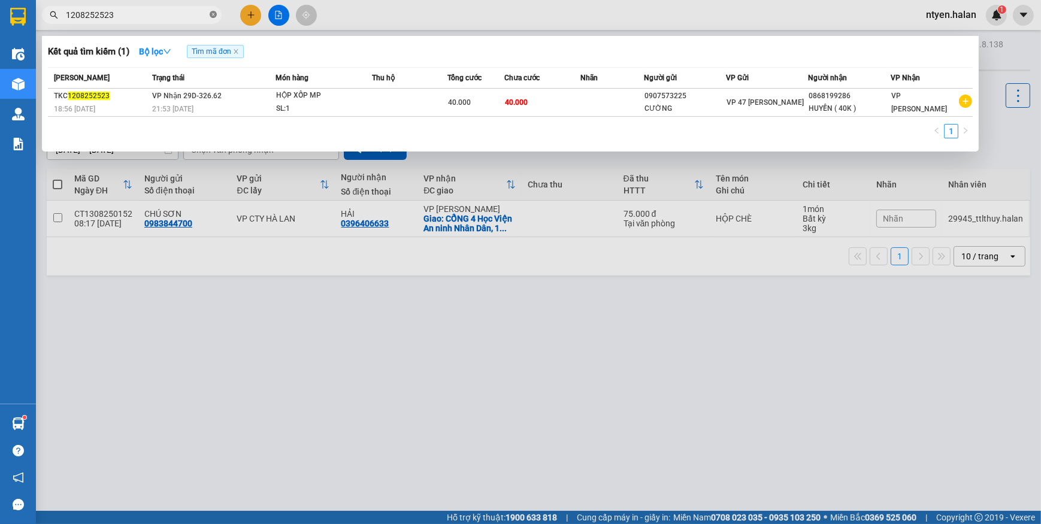
click at [211, 17] on icon "close-circle" at bounding box center [213, 14] width 7 height 7
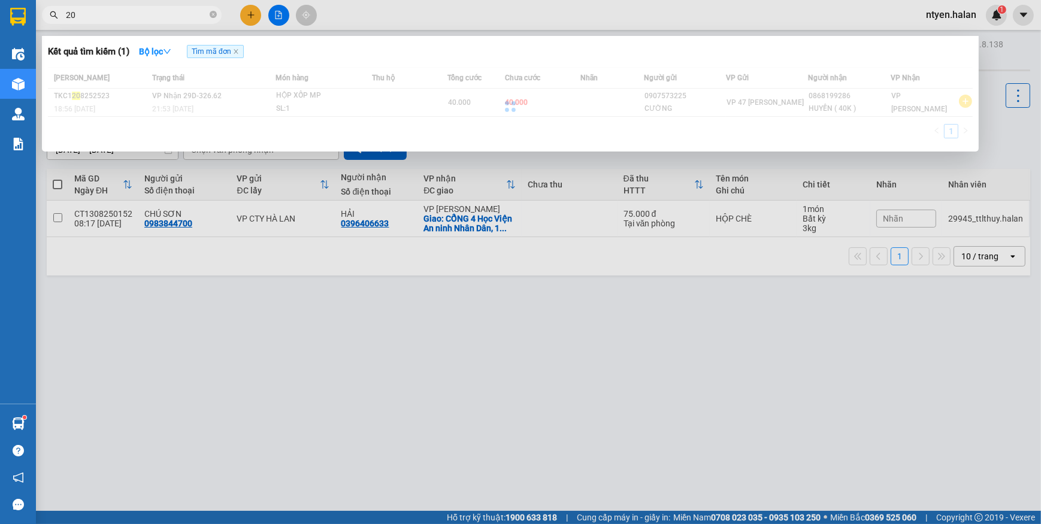
type input "2"
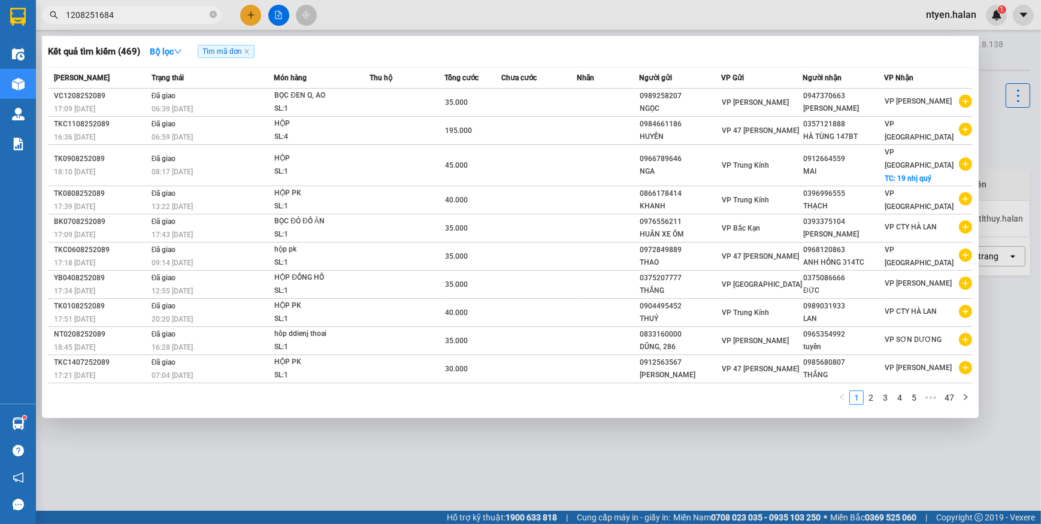
type input "1208251684"
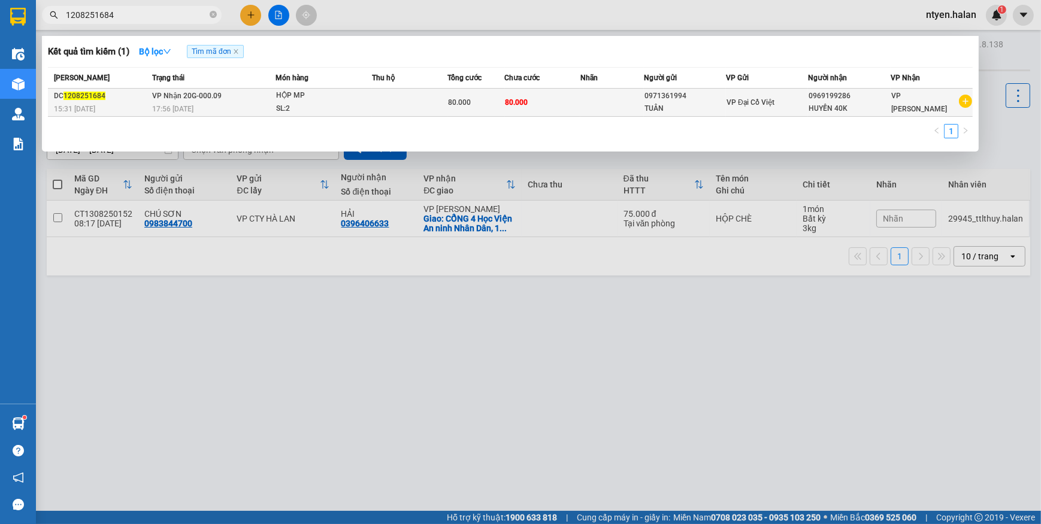
click at [183, 110] on span "17:56 [DATE]" at bounding box center [172, 109] width 41 height 8
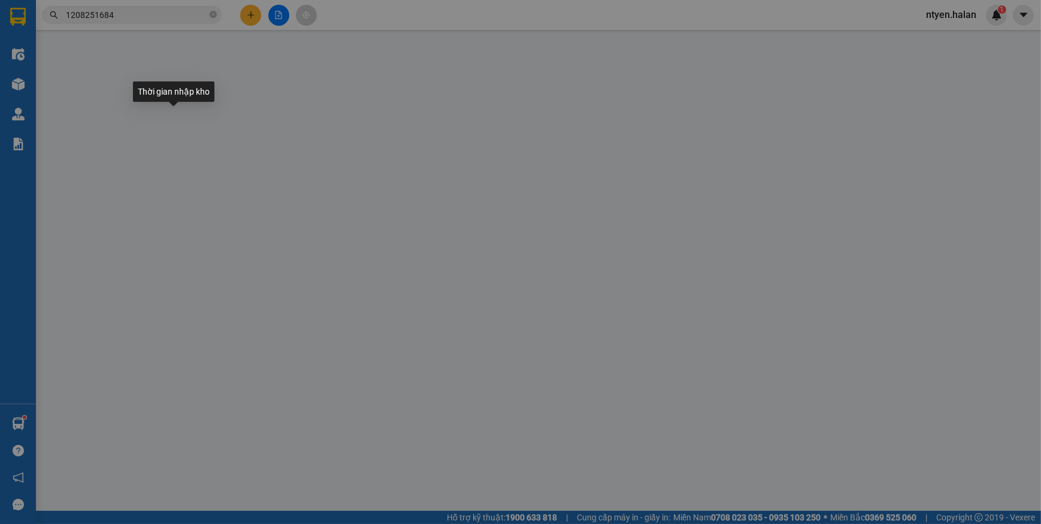
type input "0971361994"
type input "TUÂN"
type input "0969199286"
type input "HUYỀN 40K"
type input "80.000"
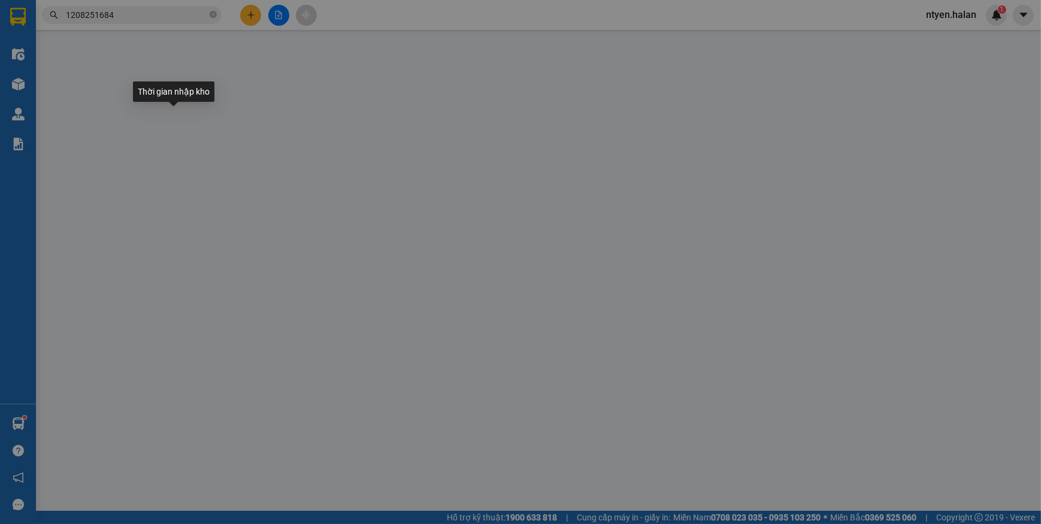
type input "80.000"
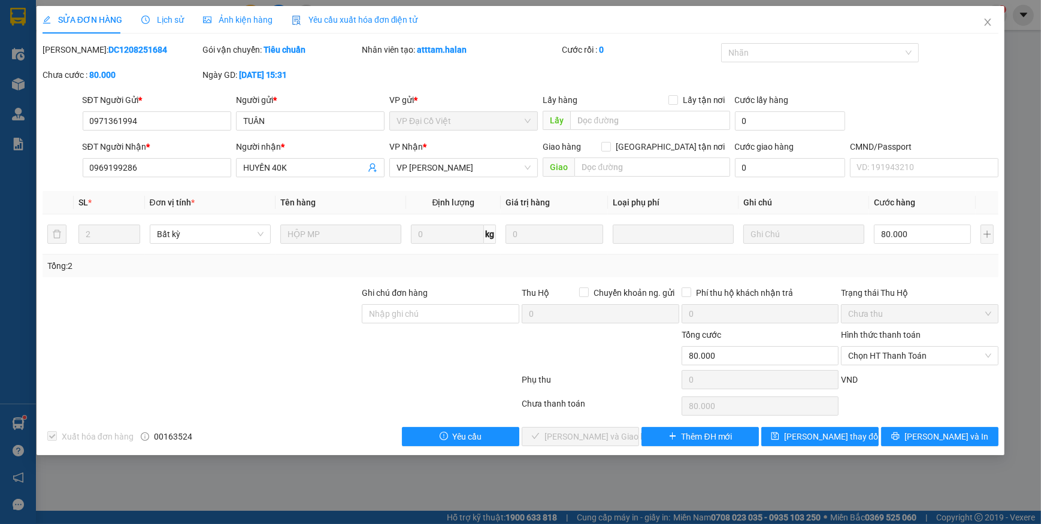
click at [354, 20] on span "Yêu cầu xuất hóa đơn điện tử" at bounding box center [355, 20] width 126 height 10
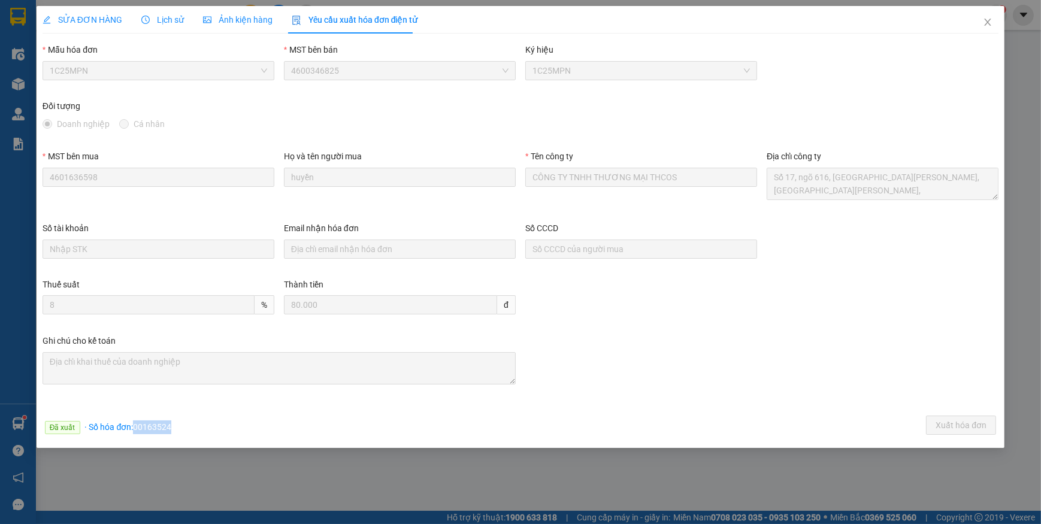
drag, startPoint x: 134, startPoint y: 426, endPoint x: 202, endPoint y: 434, distance: 68.2
click at [202, 434] on div "Đã xuất · Số hóa đơn: 00163524 Xuất hóa đơn" at bounding box center [520, 427] width 960 height 23
copy span "00163524"
click at [984, 26] on icon "close" at bounding box center [988, 22] width 10 height 10
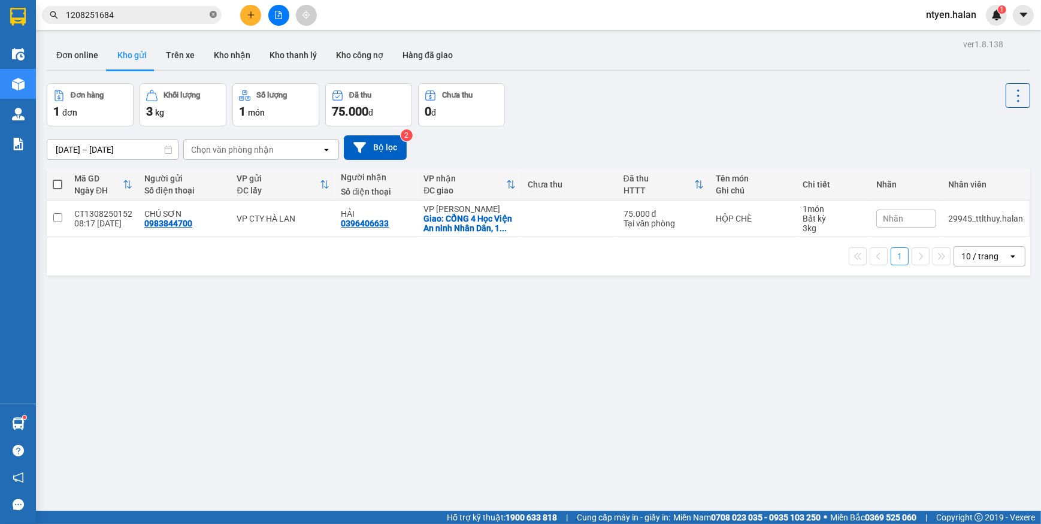
click at [216, 14] on icon "close-circle" at bounding box center [213, 14] width 7 height 7
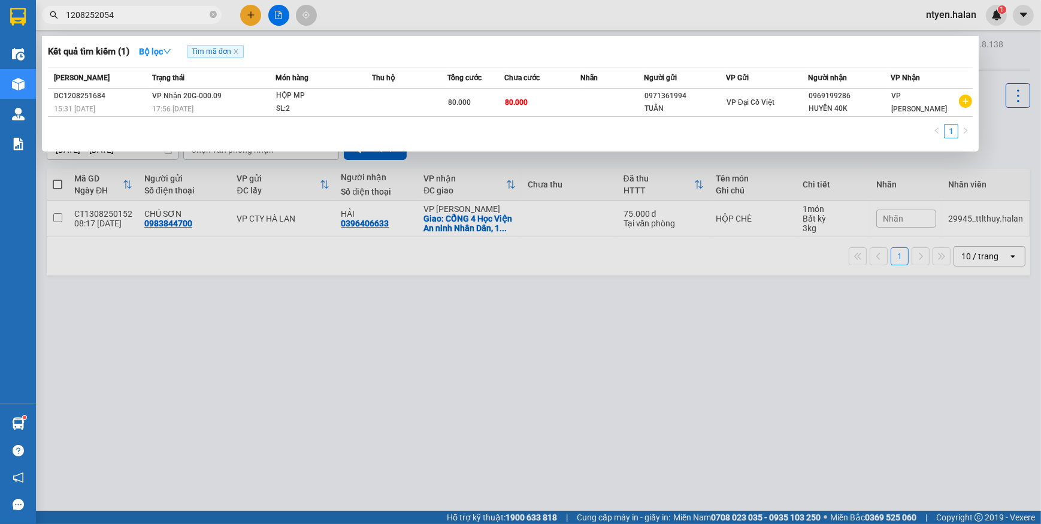
type input "1208252054"
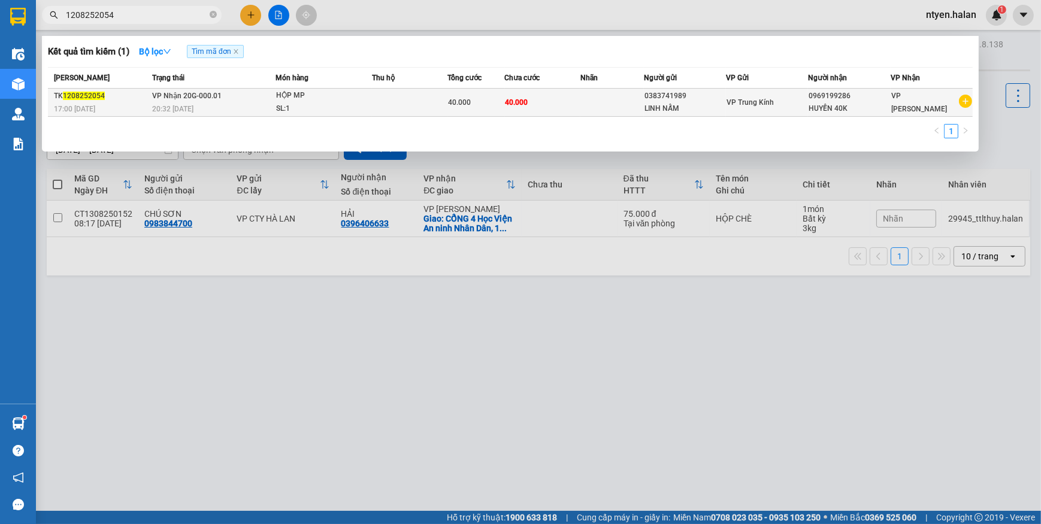
click at [227, 100] on td "VP Nhận 20G-000.01 20:32 [DATE]" at bounding box center [212, 103] width 126 height 28
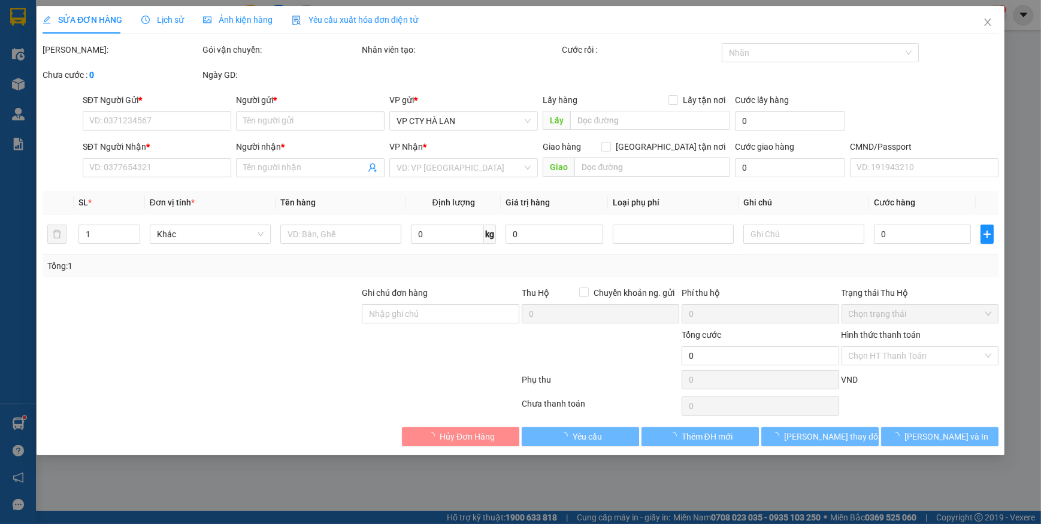
type input "0383741989"
type input "LINH NẤM"
type input "0969199286"
type input "HUYỀN 40K"
type input "40.000"
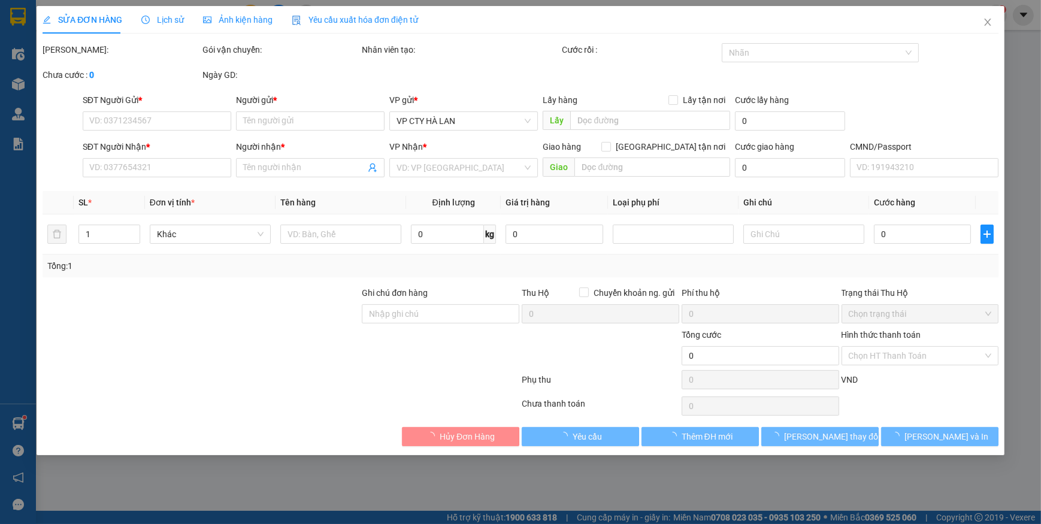
type input "40.000"
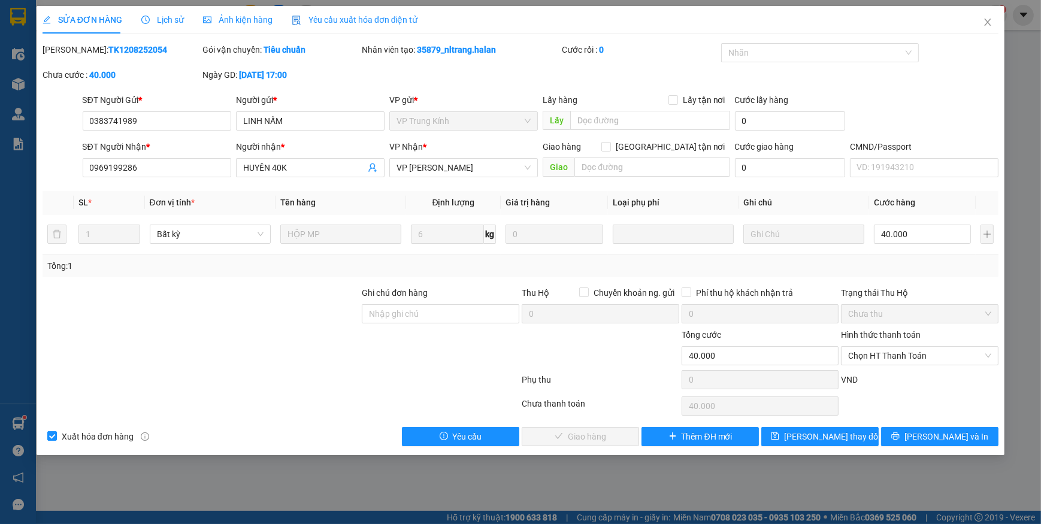
click at [368, 20] on span "Yêu cầu xuất hóa đơn điện tử" at bounding box center [355, 20] width 126 height 10
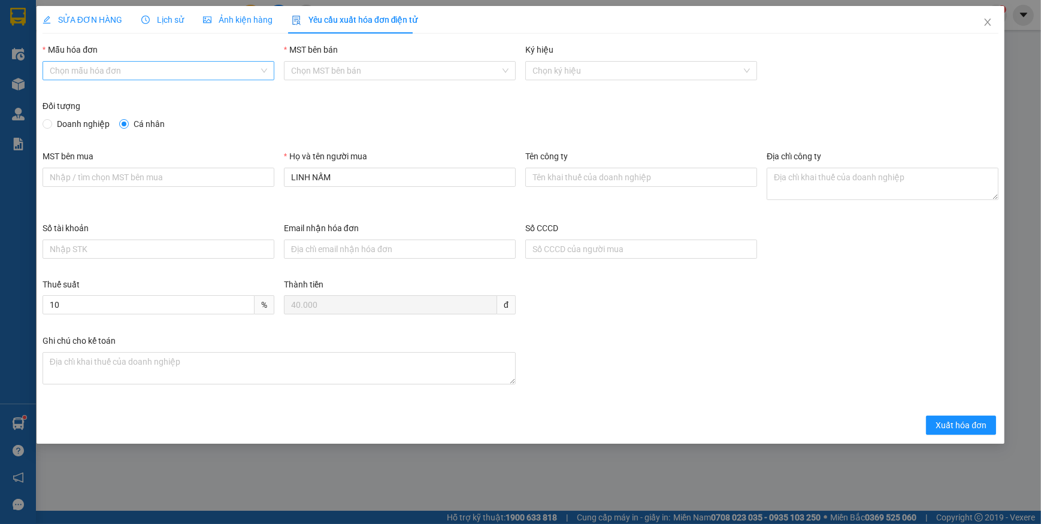
click at [101, 72] on input "Mẫu hóa đơn" at bounding box center [154, 71] width 209 height 18
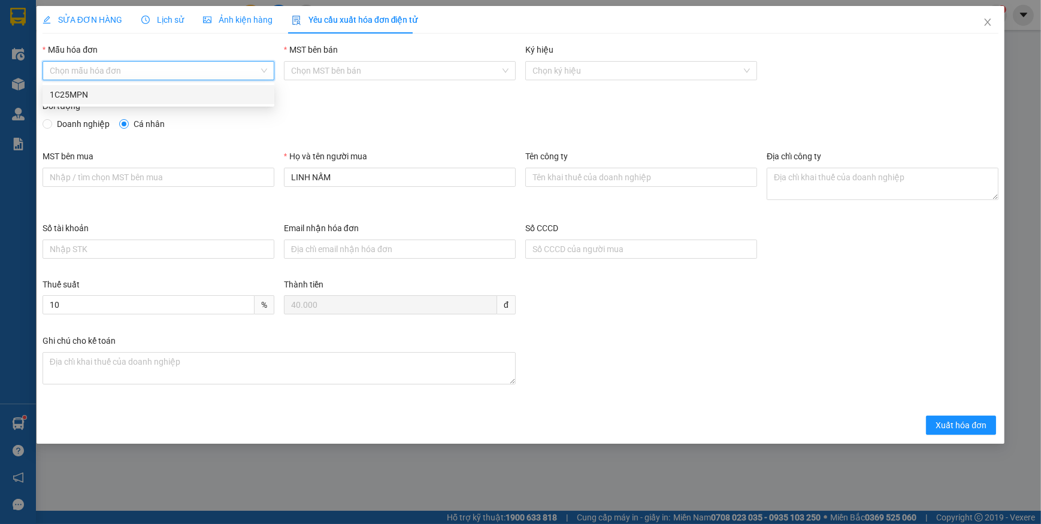
click at [53, 90] on div "1C25MPN" at bounding box center [158, 94] width 217 height 13
type input "8"
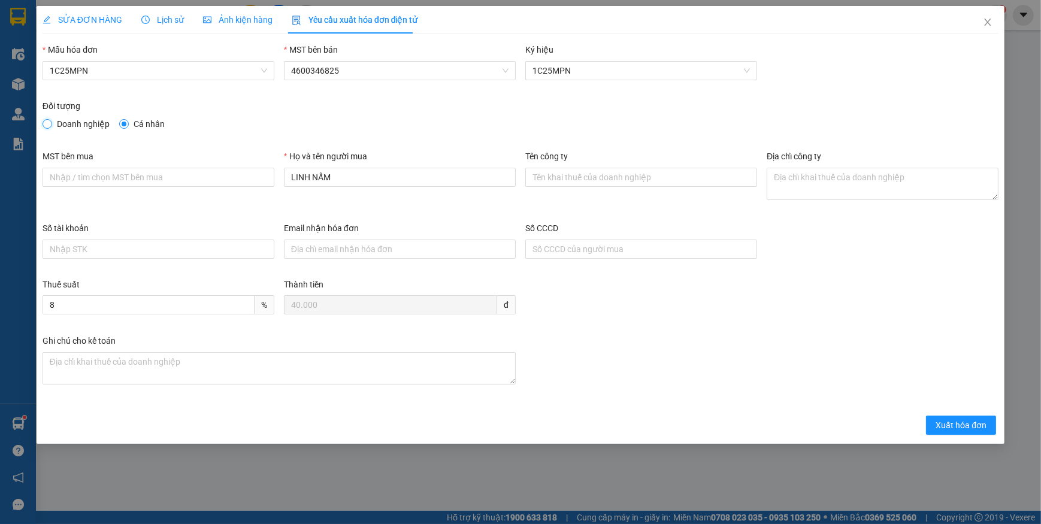
drag, startPoint x: 48, startPoint y: 124, endPoint x: 62, endPoint y: 149, distance: 28.7
click at [48, 126] on input "Doanh nghiệp" at bounding box center [47, 123] width 8 height 8
radio input "true"
radio input "false"
click at [86, 172] on input "MST bên mua" at bounding box center [159, 177] width 232 height 19
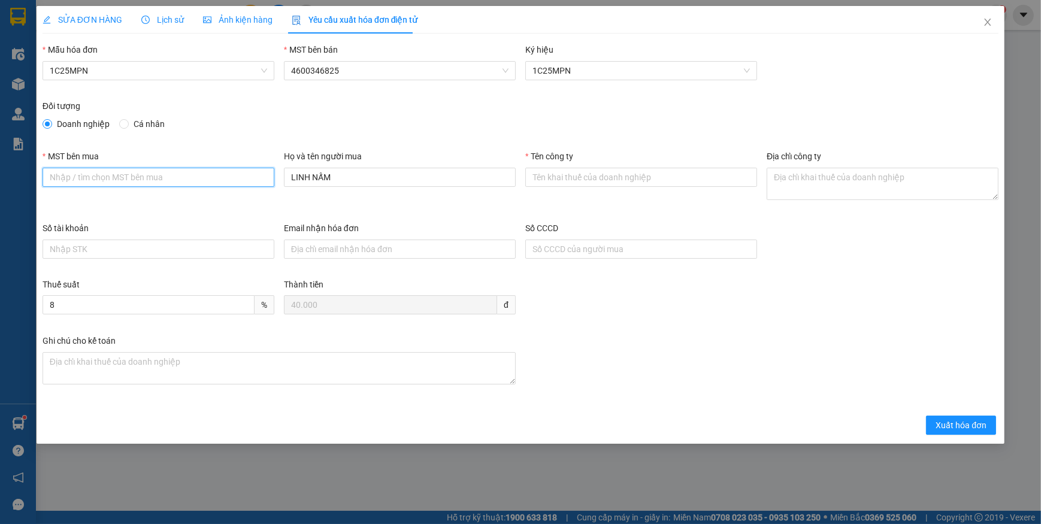
paste input "4601636598"
type input "4601636598"
drag, startPoint x: 586, startPoint y: 168, endPoint x: 579, endPoint y: 171, distance: 7.8
click at [583, 169] on input "Tên công ty" at bounding box center [641, 177] width 232 height 19
paste input "CÔNG TY TNHH THƯƠNG MẠI THCOS"
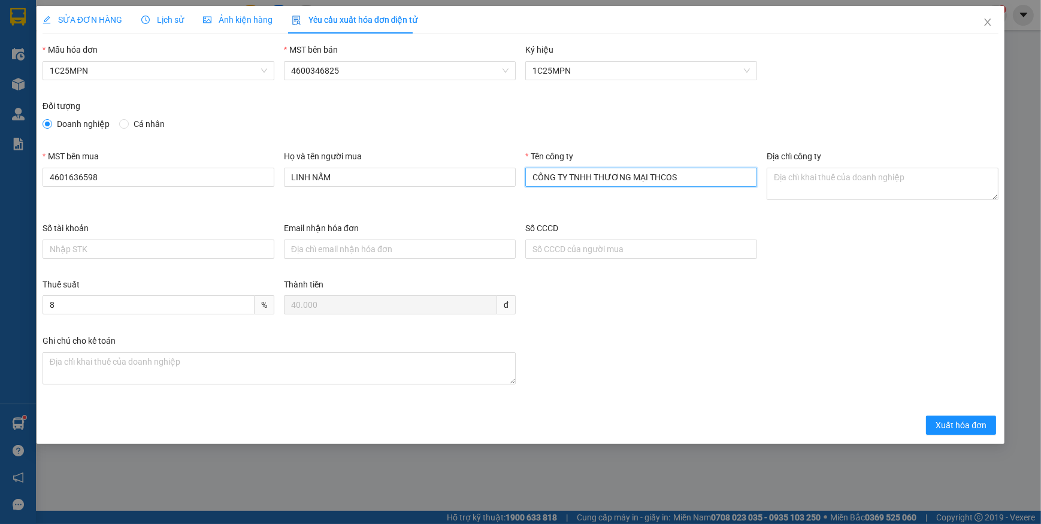
type input "CÔNG TY TNHH THƯƠNG MẠI THCOS"
click at [831, 171] on textarea "Địa chỉ công ty" at bounding box center [882, 184] width 232 height 32
paste textarea "Số 17, ngõ 616, [GEOGRAPHIC_DATA][PERSON_NAME], [GEOGRAPHIC_DATA][PERSON_NAME],…"
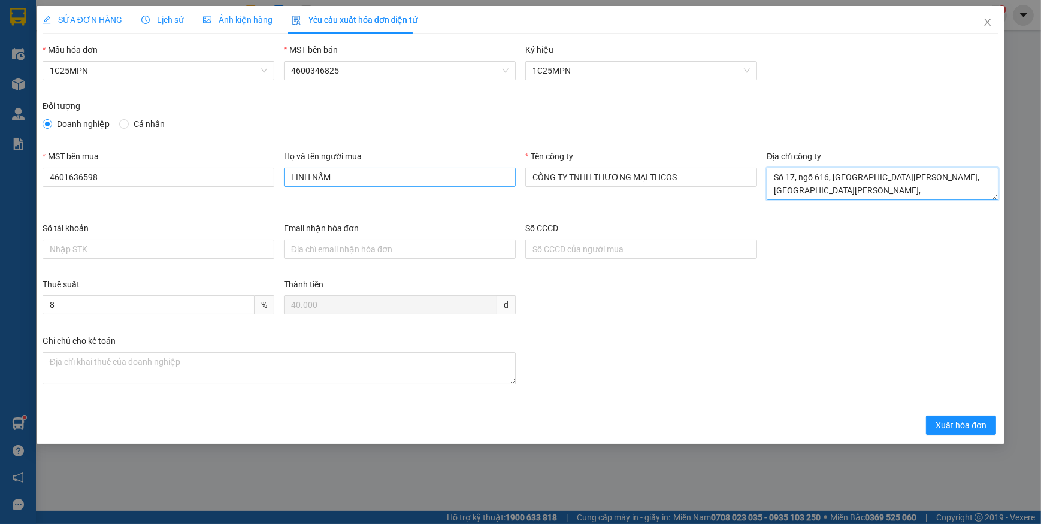
type textarea "Số 17, ngõ 616, [GEOGRAPHIC_DATA][PERSON_NAME], [GEOGRAPHIC_DATA][PERSON_NAME],…"
drag, startPoint x: 346, startPoint y: 175, endPoint x: 178, endPoint y: 165, distance: 168.0
click at [179, 165] on div "MST bên mua 4601636598 Họ và tên người mua LINH NẤM Tên công ty CÔNG TY TNHH TH…" at bounding box center [520, 186] width 965 height 72
type input "huyền"
click at [950, 423] on span "Xuất hóa đơn" at bounding box center [960, 425] width 51 height 13
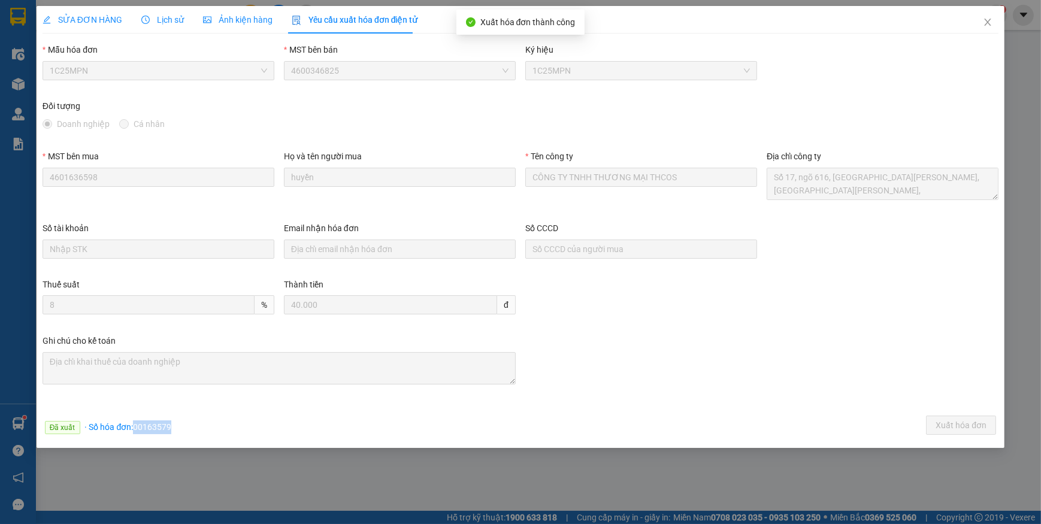
drag, startPoint x: 132, startPoint y: 427, endPoint x: 204, endPoint y: 427, distance: 71.9
click at [204, 427] on div "Đã xuất · Số hóa đơn: 00163579 Xuất hóa đơn" at bounding box center [520, 427] width 960 height 23
copy span "00163579"
drag, startPoint x: 982, startPoint y: 25, endPoint x: 799, endPoint y: 0, distance: 184.9
click at [983, 25] on icon "close" at bounding box center [988, 22] width 10 height 10
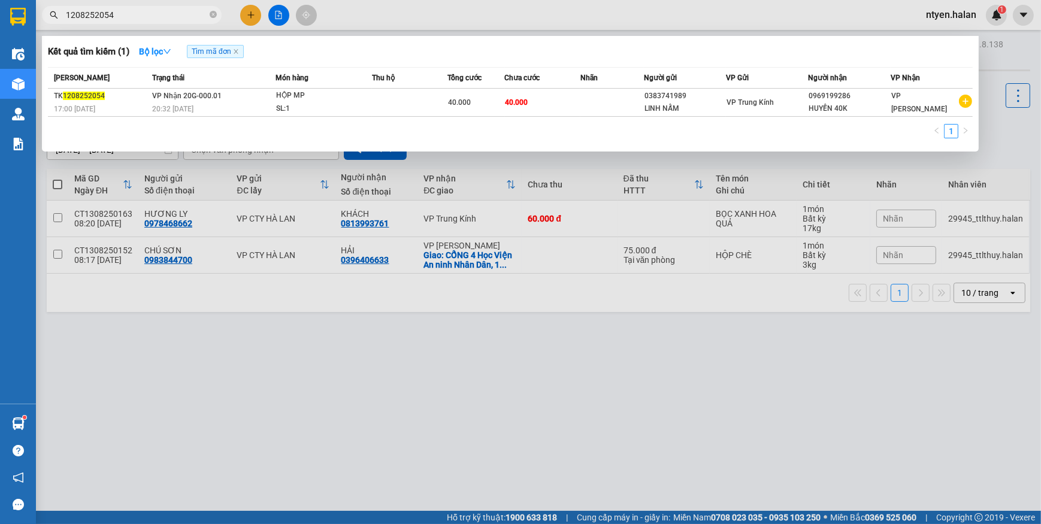
drag, startPoint x: 209, startPoint y: 14, endPoint x: 182, endPoint y: 16, distance: 27.0
click at [210, 14] on span "1208252054" at bounding box center [132, 15] width 180 height 18
click at [214, 15] on icon "close-circle" at bounding box center [213, 14] width 7 height 7
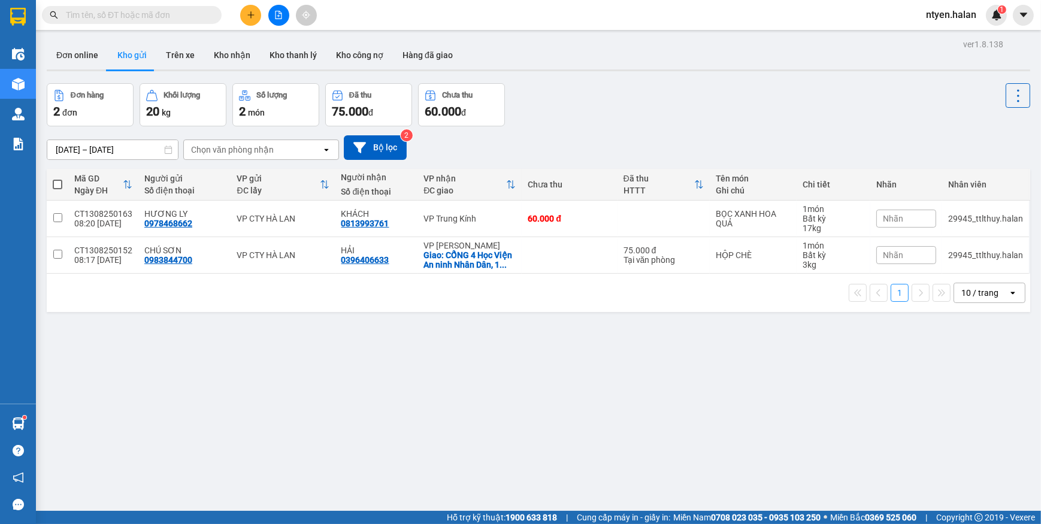
click at [174, 16] on input "text" at bounding box center [136, 14] width 141 height 13
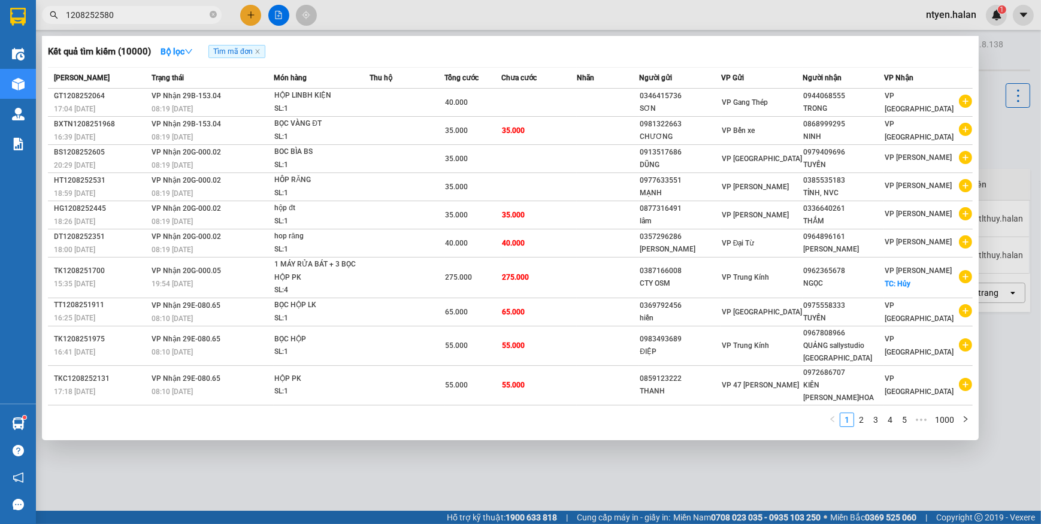
type input "1208252580"
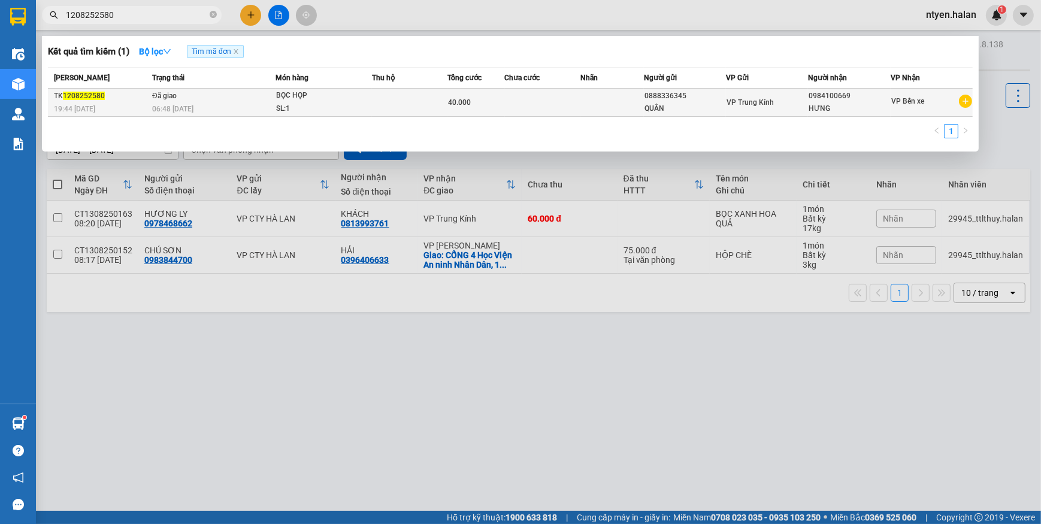
click at [176, 96] on span "Đã giao" at bounding box center [164, 96] width 25 height 8
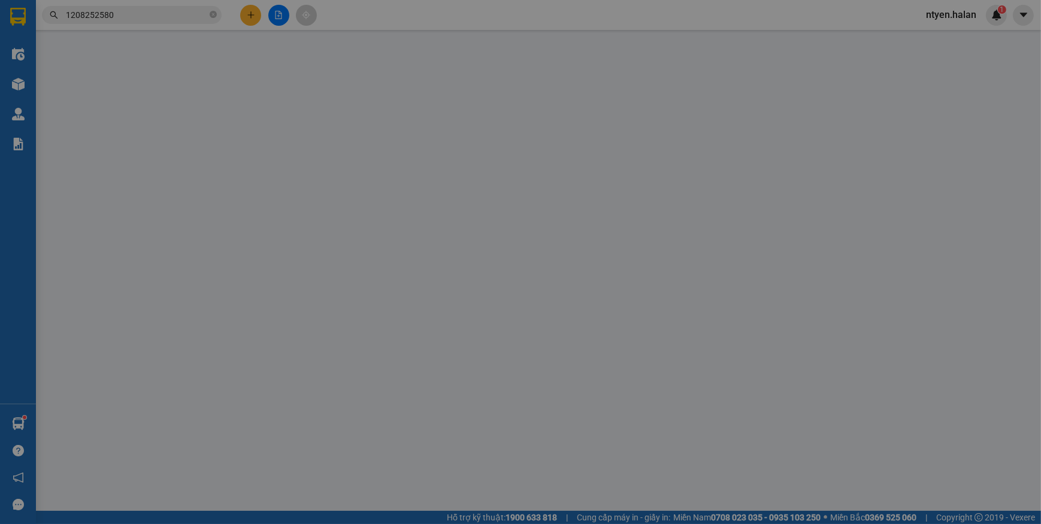
type input "0888336345"
type input "QUÂN"
type input "0984100669"
type input "HƯNG"
type input "40.000"
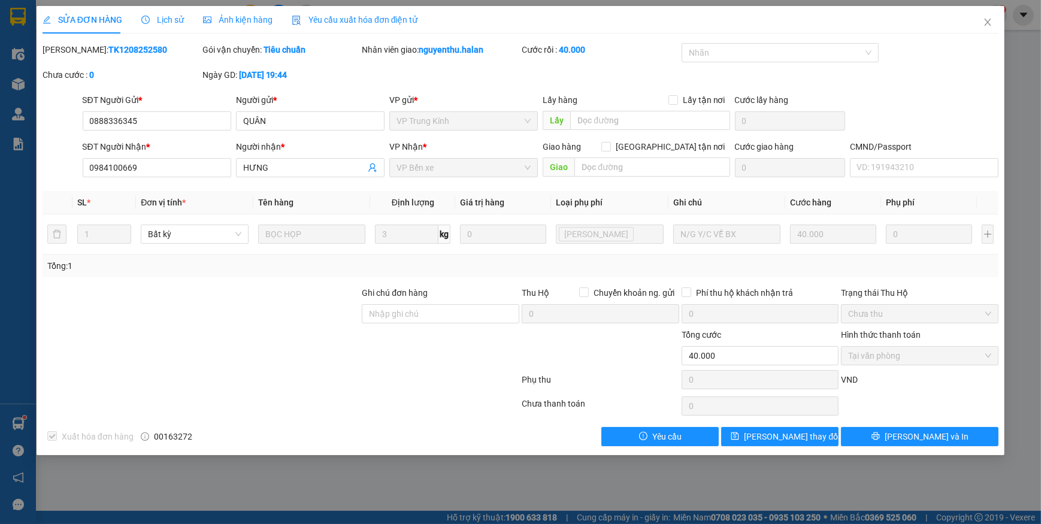
click at [323, 21] on span "Yêu cầu xuất hóa đơn điện tử" at bounding box center [355, 20] width 126 height 10
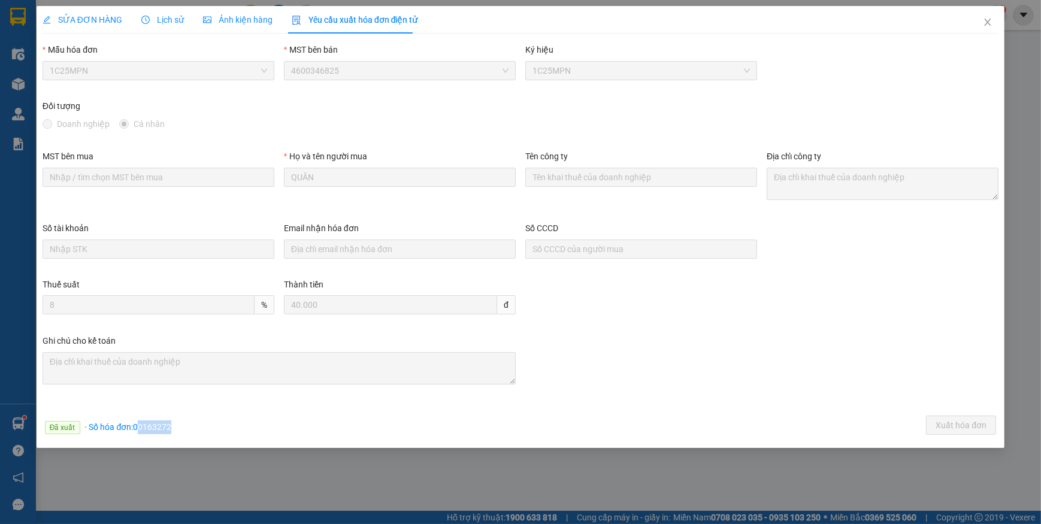
drag, startPoint x: 137, startPoint y: 425, endPoint x: 188, endPoint y: 431, distance: 51.8
click at [188, 431] on div "Đã xuất · Số hóa đơn: 00163272 Xuất hóa đơn" at bounding box center [520, 427] width 960 height 23
drag, startPoint x: 188, startPoint y: 431, endPoint x: 134, endPoint y: 423, distance: 55.1
click at [134, 423] on span "· Số hóa đơn: 00163272" at bounding box center [128, 427] width 87 height 10
drag, startPoint x: 134, startPoint y: 423, endPoint x: 177, endPoint y: 431, distance: 43.8
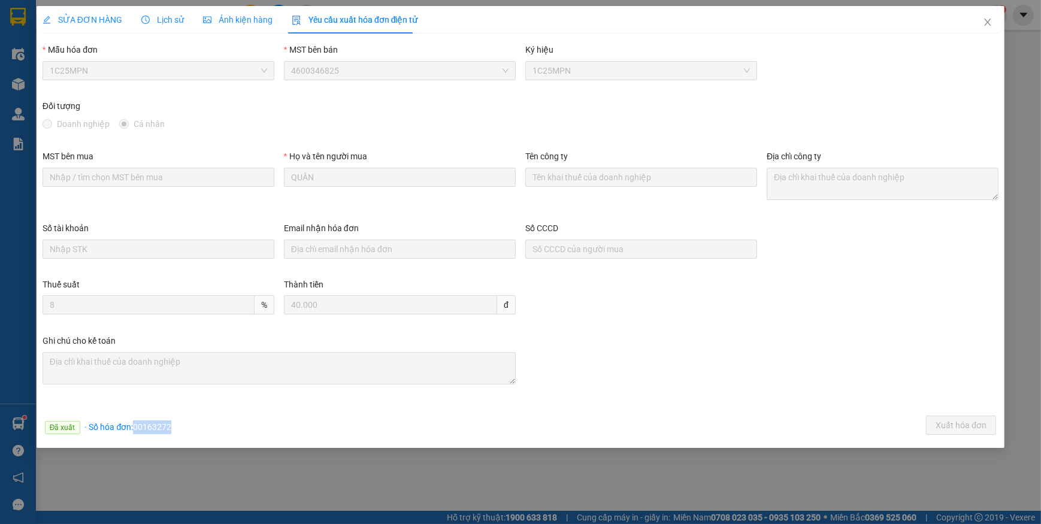
click at [177, 431] on div "Đã xuất · Số hóa đơn: 00163272 Xuất hóa đơn" at bounding box center [520, 427] width 960 height 23
copy span "00163272"
click at [988, 17] on span "Close" at bounding box center [988, 23] width 34 height 34
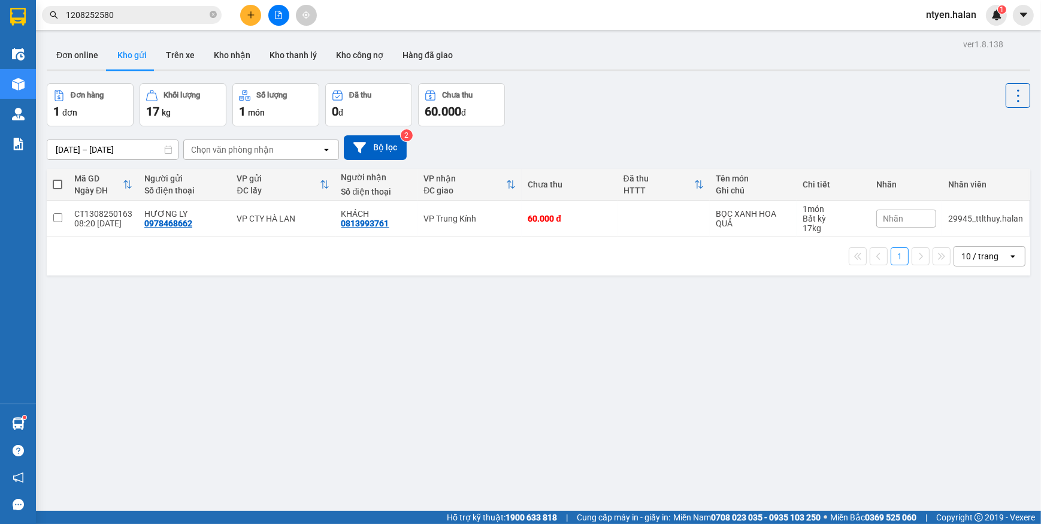
click at [411, 331] on div "ver 1.8.138 Đơn online Kho gửi Trên xe Kho nhận Kho thanh lý Kho công nợ Hàng đ…" at bounding box center [538, 298] width 993 height 524
click at [211, 19] on span at bounding box center [213, 15] width 7 height 11
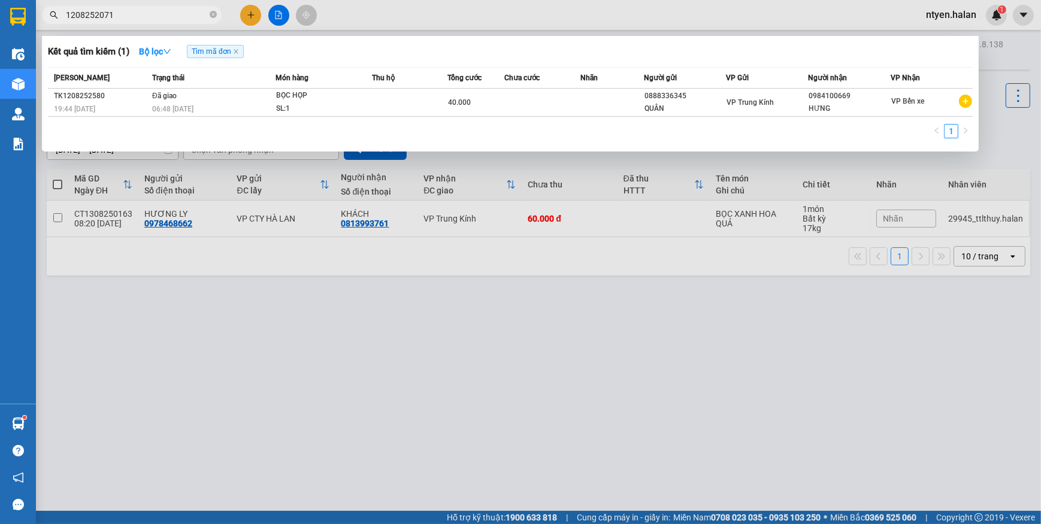
type input "1208252071"
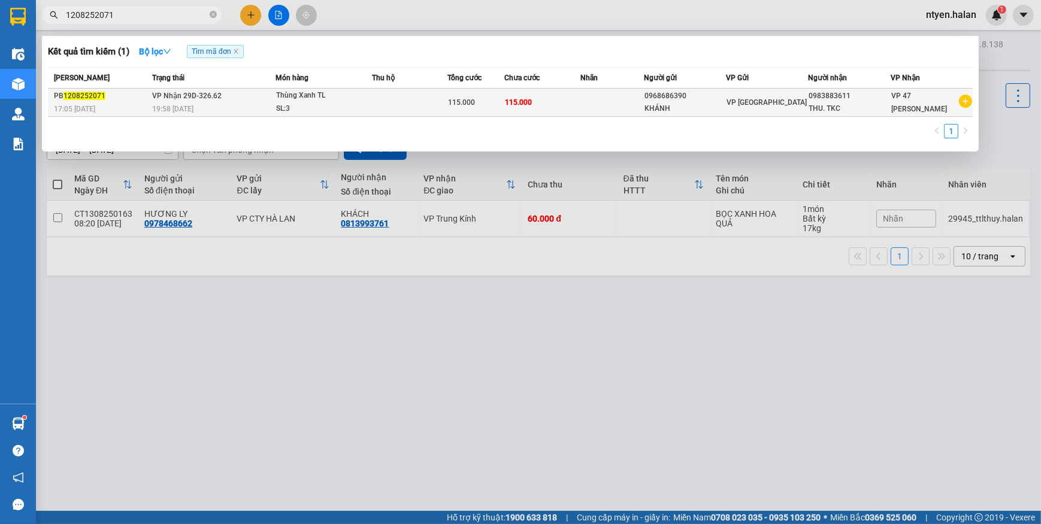
click at [274, 100] on td "VP Nhận 29D-326.62 19:58 [DATE]" at bounding box center [212, 103] width 126 height 28
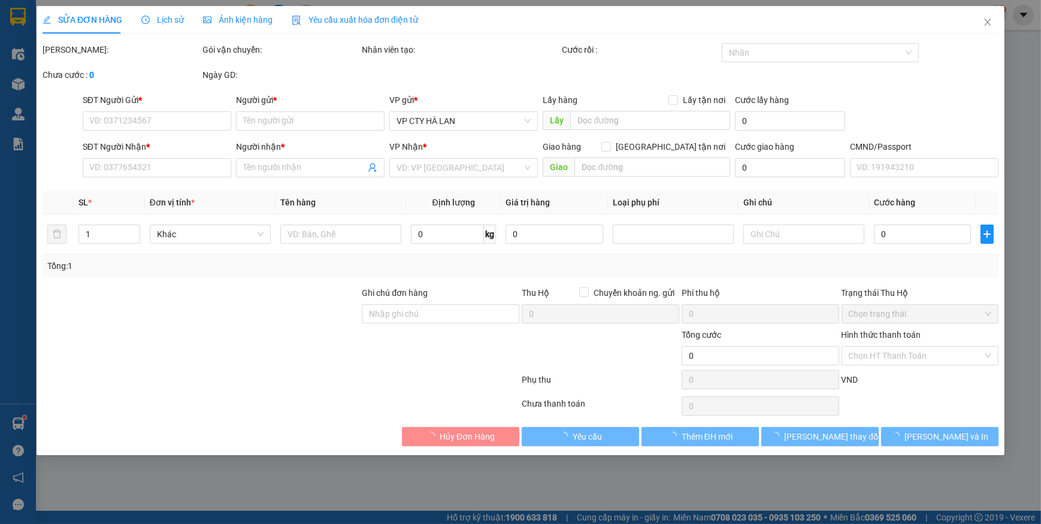
type input "0968686390"
type input "KHÁNH"
type input "0983883611"
type input "THU. TKC"
type input "115.000"
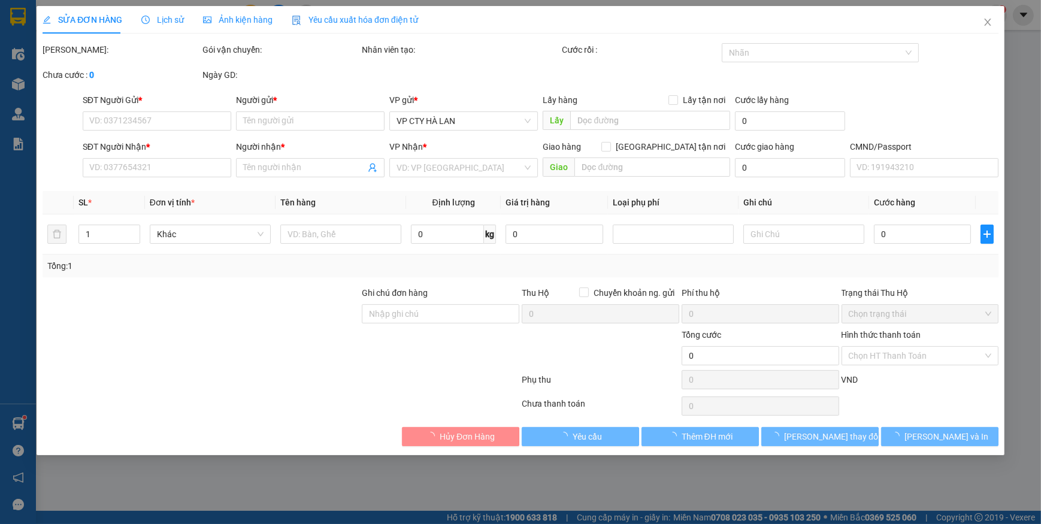
type input "115.000"
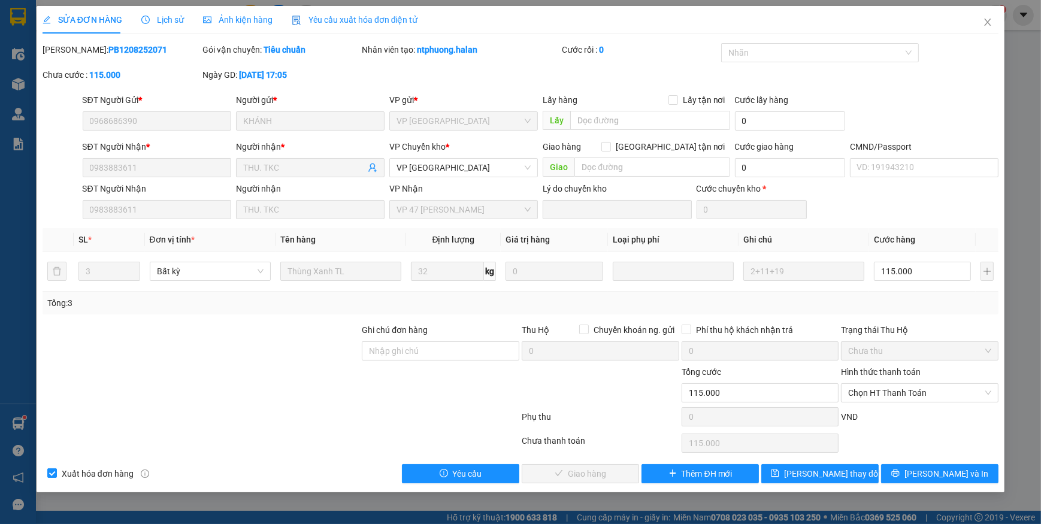
drag, startPoint x: 320, startPoint y: 21, endPoint x: 272, endPoint y: 34, distance: 49.7
click at [323, 23] on span "Yêu cầu xuất hóa đơn điện tử" at bounding box center [355, 20] width 126 height 10
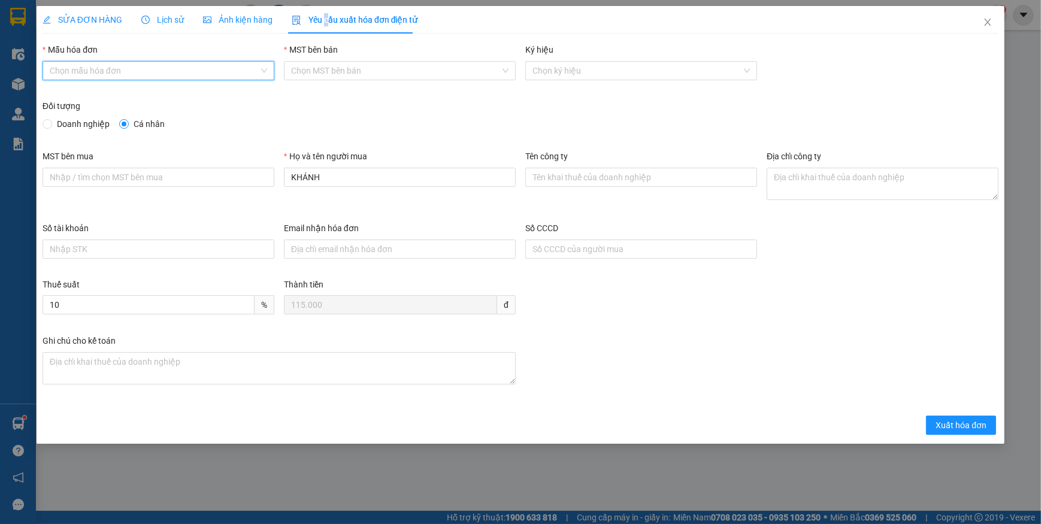
click at [104, 72] on input "Mẫu hóa đơn" at bounding box center [154, 71] width 209 height 18
drag, startPoint x: 70, startPoint y: 96, endPoint x: 69, endPoint y: 108, distance: 12.0
click at [71, 96] on div "1C25MPN" at bounding box center [158, 94] width 217 height 13
type input "8"
drag, startPoint x: 51, startPoint y: 120, endPoint x: 59, endPoint y: 133, distance: 14.8
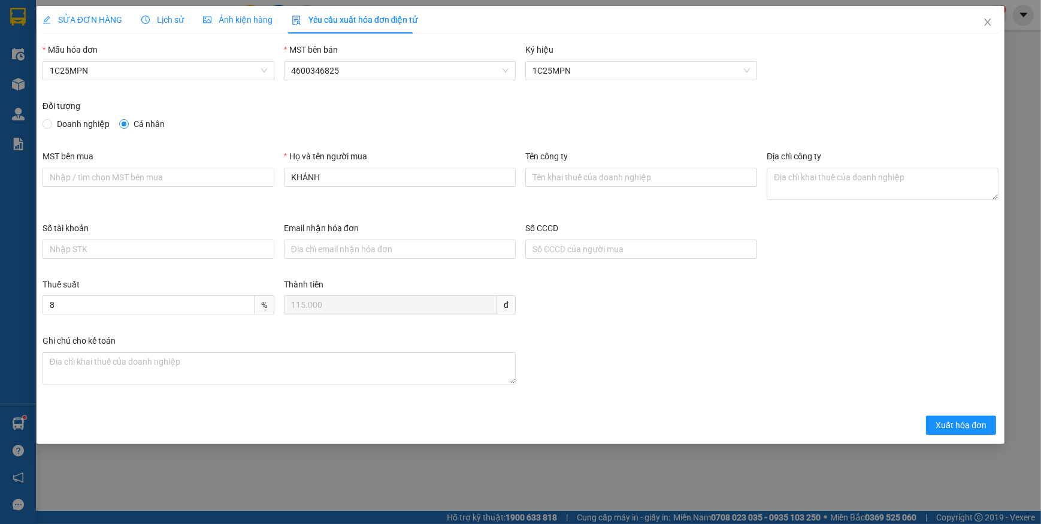
click at [51, 120] on span at bounding box center [48, 124] width 10 height 10
click at [51, 120] on input "Doanh nghiệp" at bounding box center [47, 123] width 8 height 8
radio input "true"
radio input "false"
click at [116, 178] on input "MST bên mua" at bounding box center [159, 177] width 232 height 19
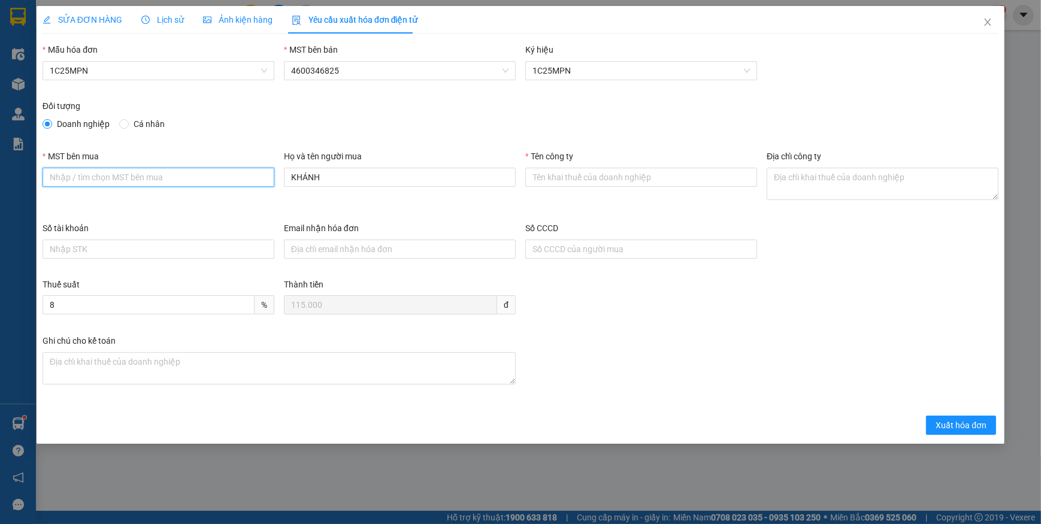
paste input "0101198807"
type input "0101198807"
click at [660, 174] on input "Tên công ty" at bounding box center [641, 177] width 232 height 19
paste input "CÔNG TY TNHH MICROTEC [GEOGRAPHIC_DATA]"
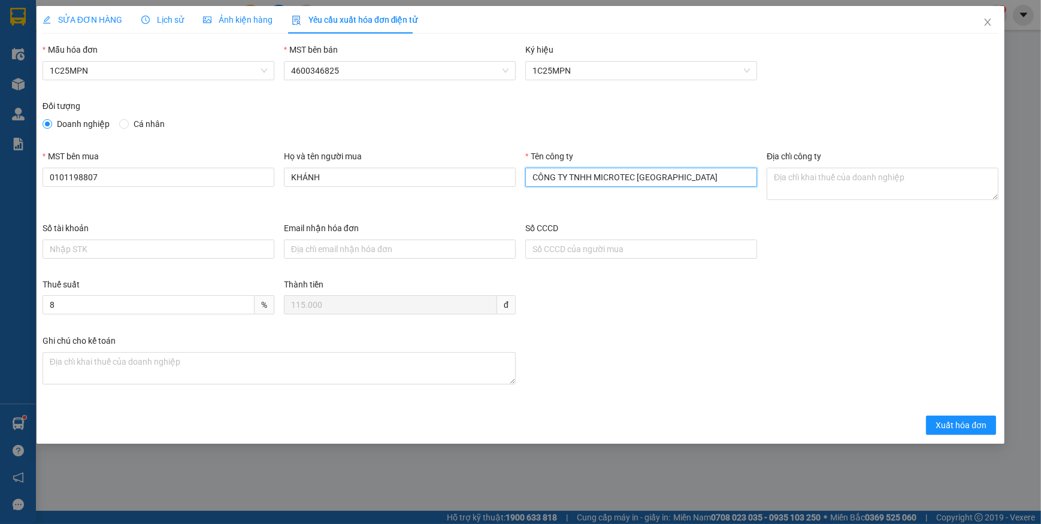
type input "CÔNG TY TNHH MICROTEC [GEOGRAPHIC_DATA]"
click at [788, 184] on textarea "Địa chỉ công ty" at bounding box center [882, 184] width 232 height 32
type textarea "v"
paste textarea "Tầng 5A, 5, 9, 12 số 194 phố [GEOGRAPHIC_DATA], [GEOGRAPHIC_DATA], [GEOGRAPHIC_…"
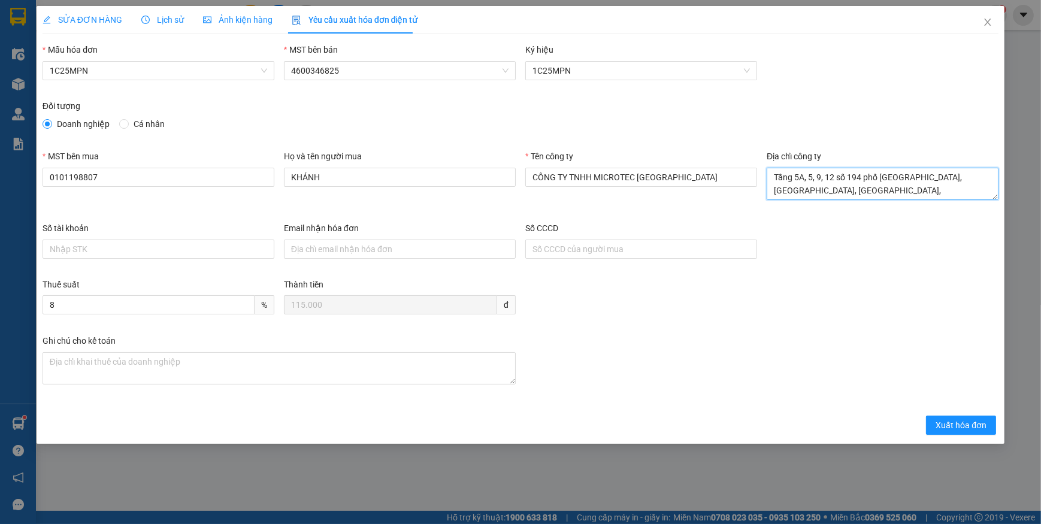
type textarea "Tầng 5A, 5, 9, 12 số 194 phố [GEOGRAPHIC_DATA], [GEOGRAPHIC_DATA], [GEOGRAPHIC_…"
click at [84, 12] on div "SỬA ĐƠN HÀNG" at bounding box center [83, 20] width 80 height 28
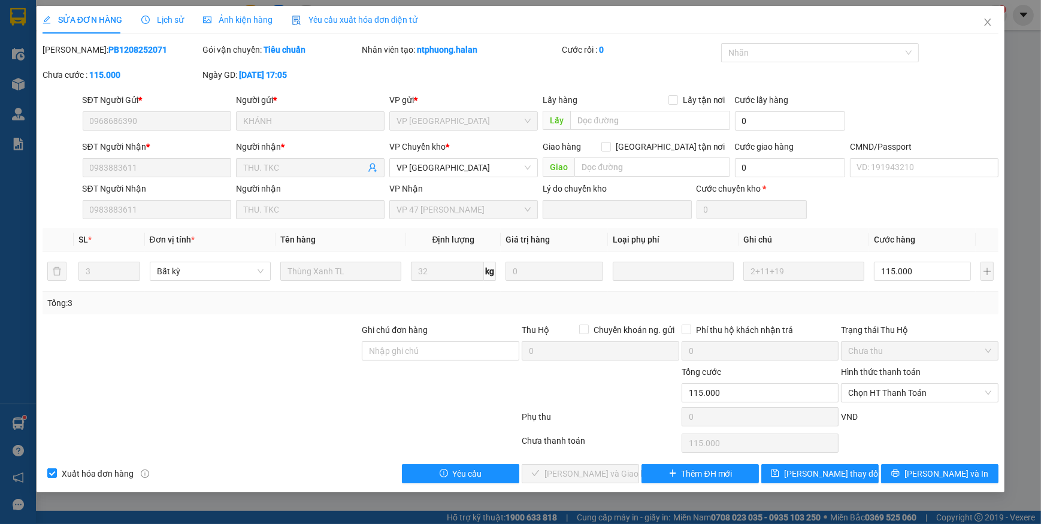
click at [347, 17] on span "Yêu cầu xuất hóa đơn điện tử" at bounding box center [355, 20] width 126 height 10
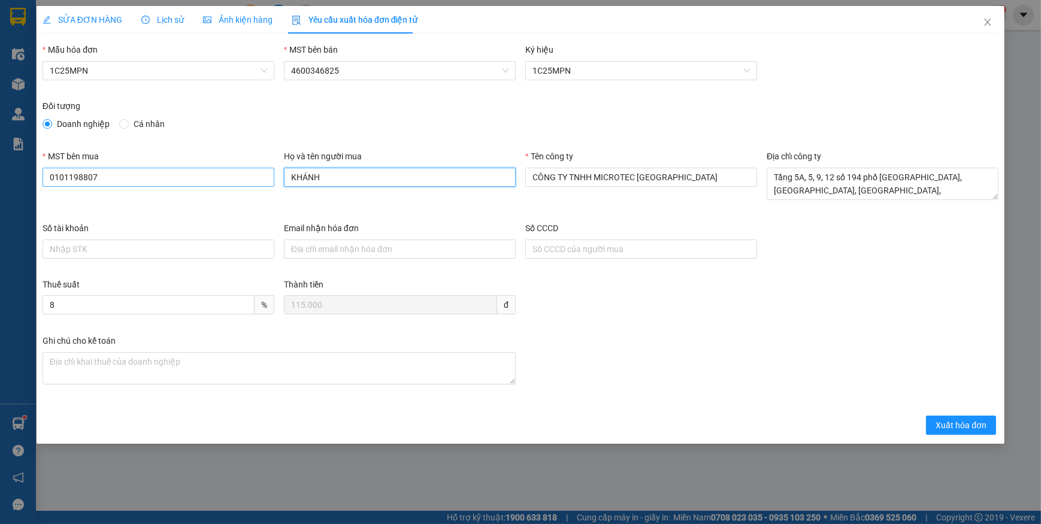
drag, startPoint x: 353, startPoint y: 169, endPoint x: 223, endPoint y: 170, distance: 129.9
click at [223, 170] on div "MST bên mua 0101198807 Họ và tên người mua KHÁNH Tên công ty CÔNG TY TNHH MICRO…" at bounding box center [520, 186] width 965 height 72
type input "thu"
drag, startPoint x: 959, startPoint y: 428, endPoint x: 953, endPoint y: 420, distance: 9.8
click at [959, 427] on span "Xuất hóa đơn" at bounding box center [960, 425] width 51 height 13
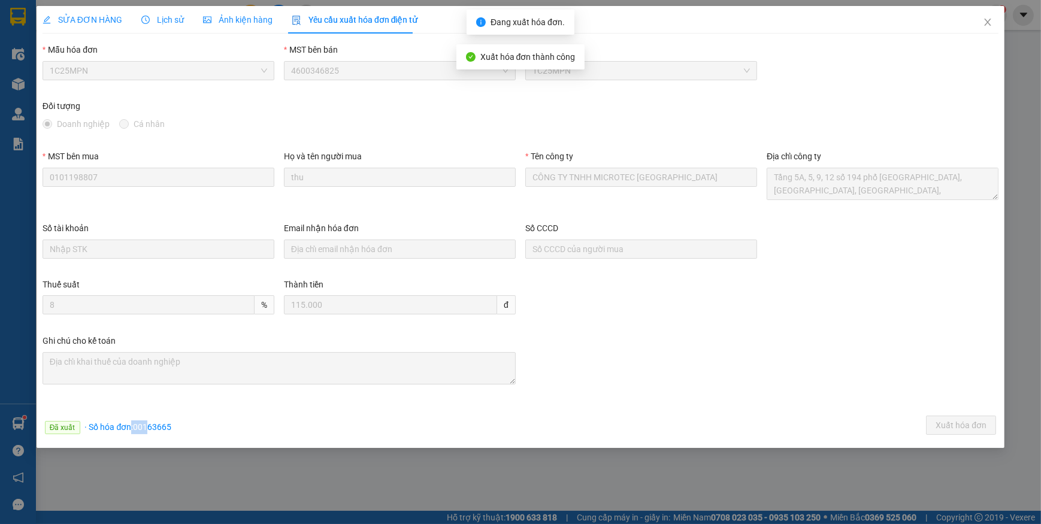
drag, startPoint x: 129, startPoint y: 427, endPoint x: 146, endPoint y: 425, distance: 16.9
click at [146, 425] on span "· Số hóa đơn: 00163665" at bounding box center [128, 427] width 87 height 10
drag, startPoint x: 146, startPoint y: 425, endPoint x: 136, endPoint y: 425, distance: 9.6
click at [136, 425] on span "· Số hóa đơn: 00163665" at bounding box center [128, 427] width 87 height 10
drag, startPoint x: 134, startPoint y: 426, endPoint x: 186, endPoint y: 430, distance: 52.2
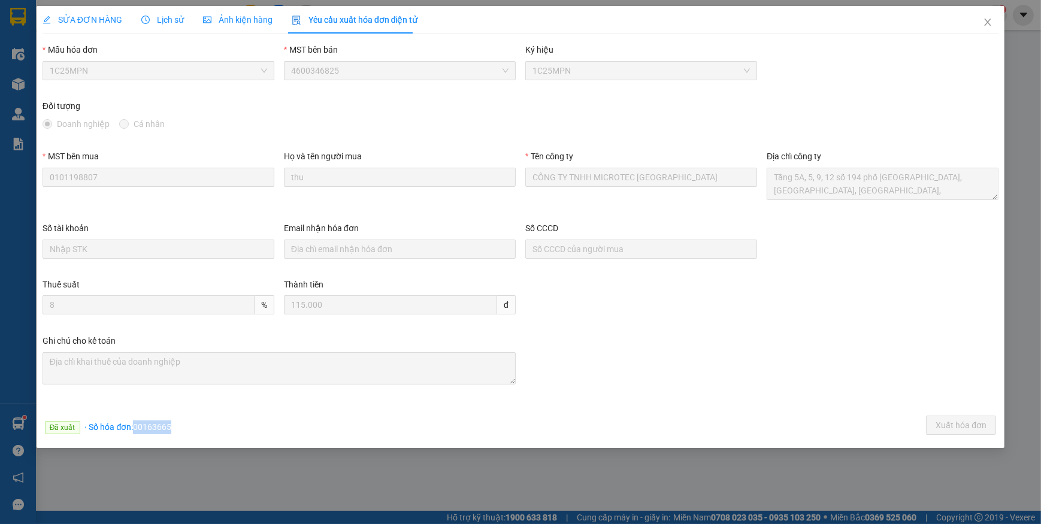
click at [186, 430] on div "Đã xuất · Số hóa đơn: 00163665 Xuất hóa đơn" at bounding box center [520, 427] width 960 height 23
copy span "00163665"
